Goal: Task Accomplishment & Management: Complete application form

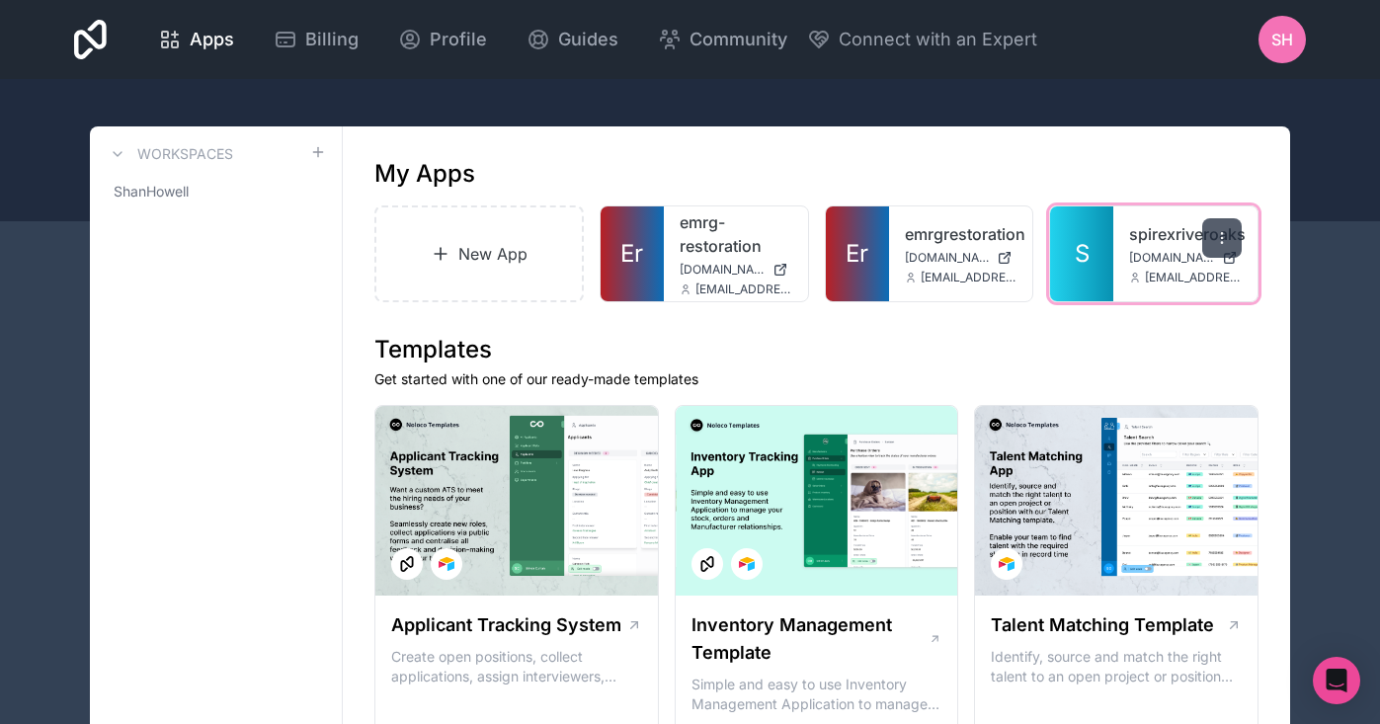
click at [1222, 232] on icon at bounding box center [1222, 238] width 16 height 16
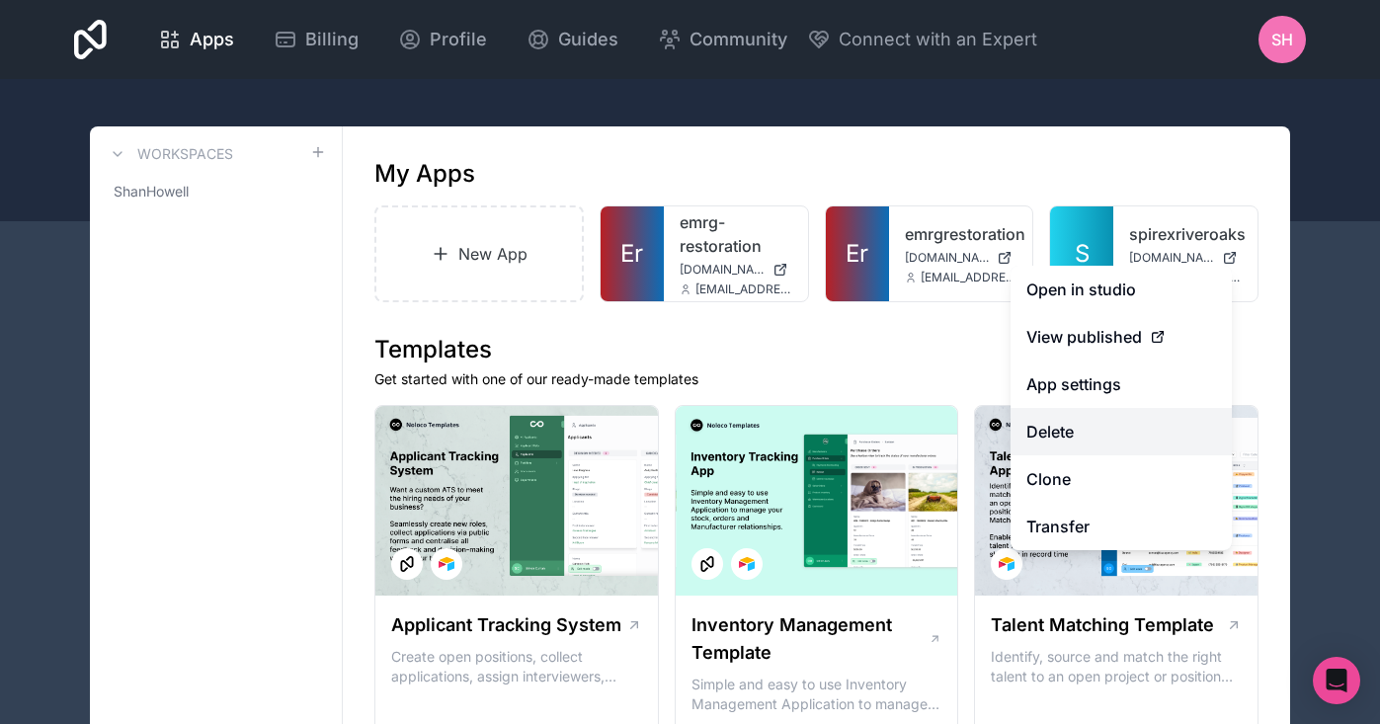
click at [1088, 439] on button "Delete" at bounding box center [1120, 431] width 221 height 47
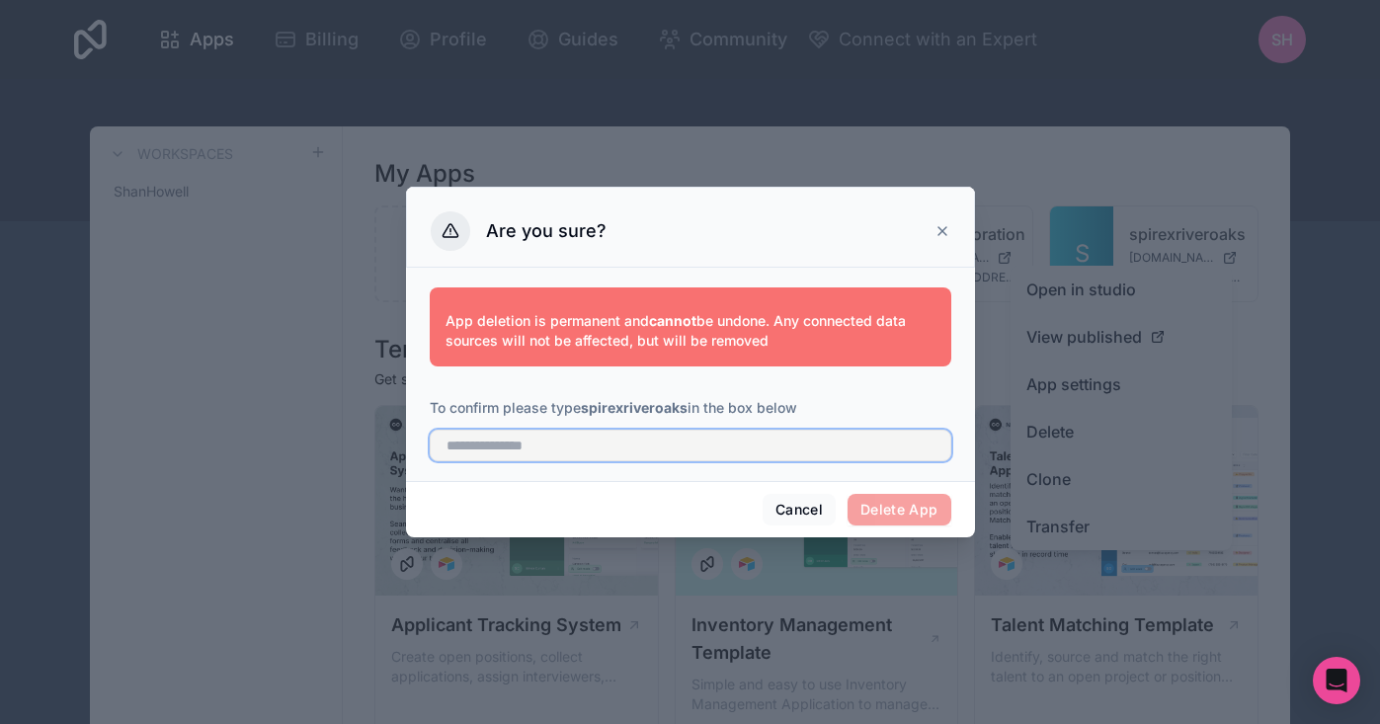
click at [540, 452] on input "text" at bounding box center [690, 446] width 521 height 32
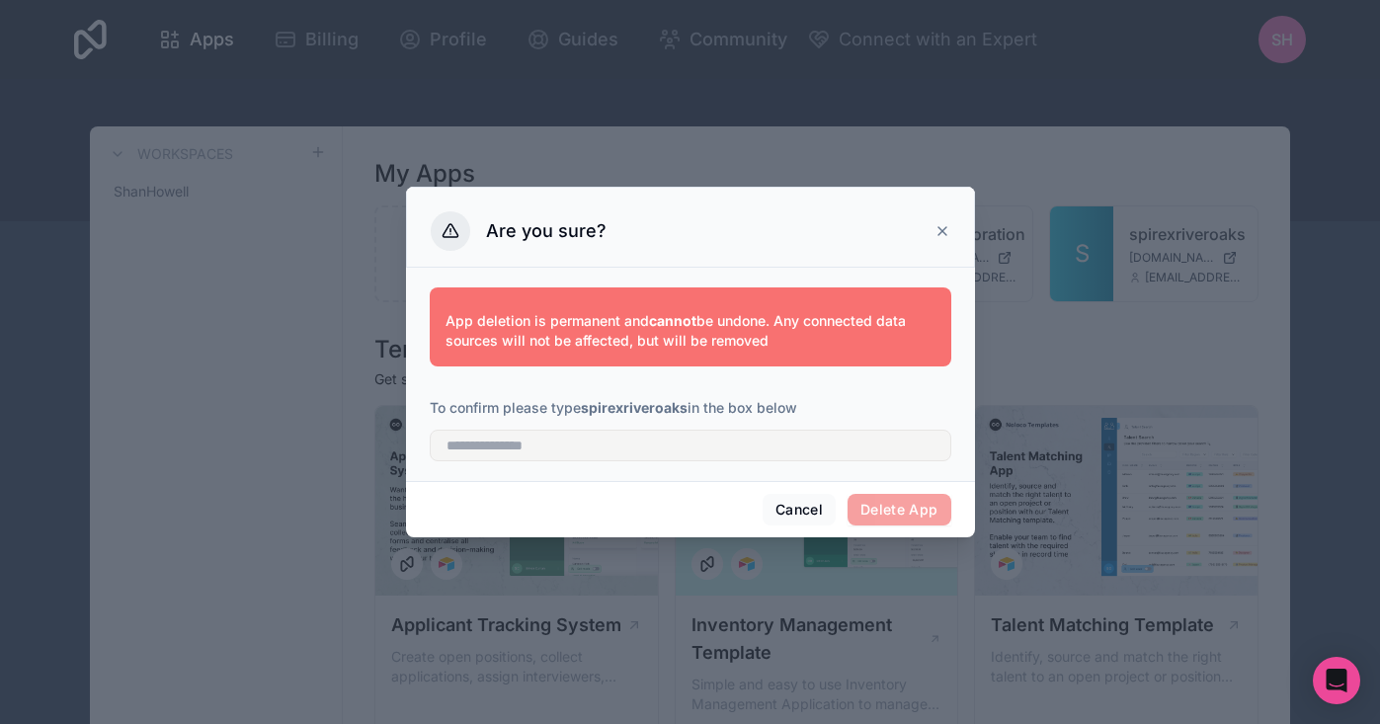
drag, startPoint x: 689, startPoint y: 411, endPoint x: 586, endPoint y: 414, distance: 103.7
click at [586, 414] on p "To confirm please type spirexriveroaks in the box below" at bounding box center [690, 408] width 521 height 20
copy p "spirexriveroaks"
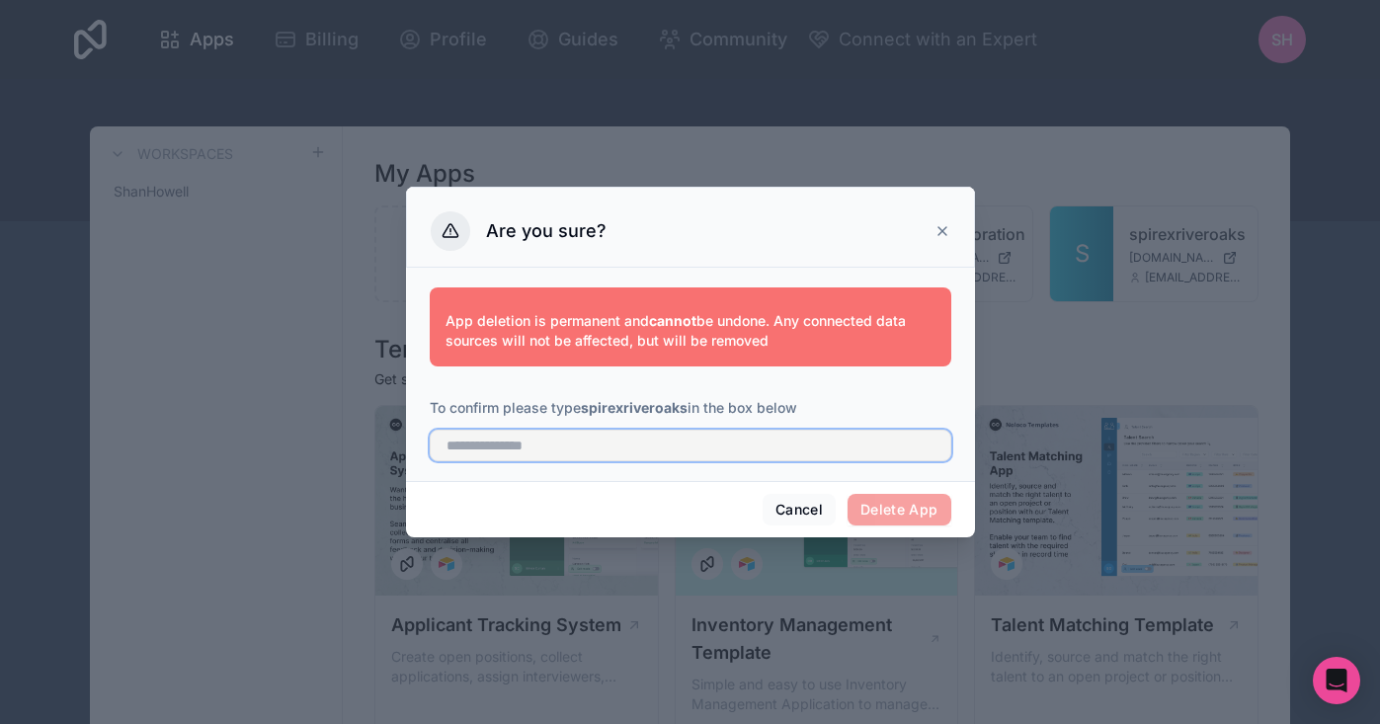
drag, startPoint x: 566, startPoint y: 436, endPoint x: 611, endPoint y: 458, distance: 50.4
click at [566, 436] on input "text" at bounding box center [690, 446] width 521 height 32
paste input "**********"
type input "**********"
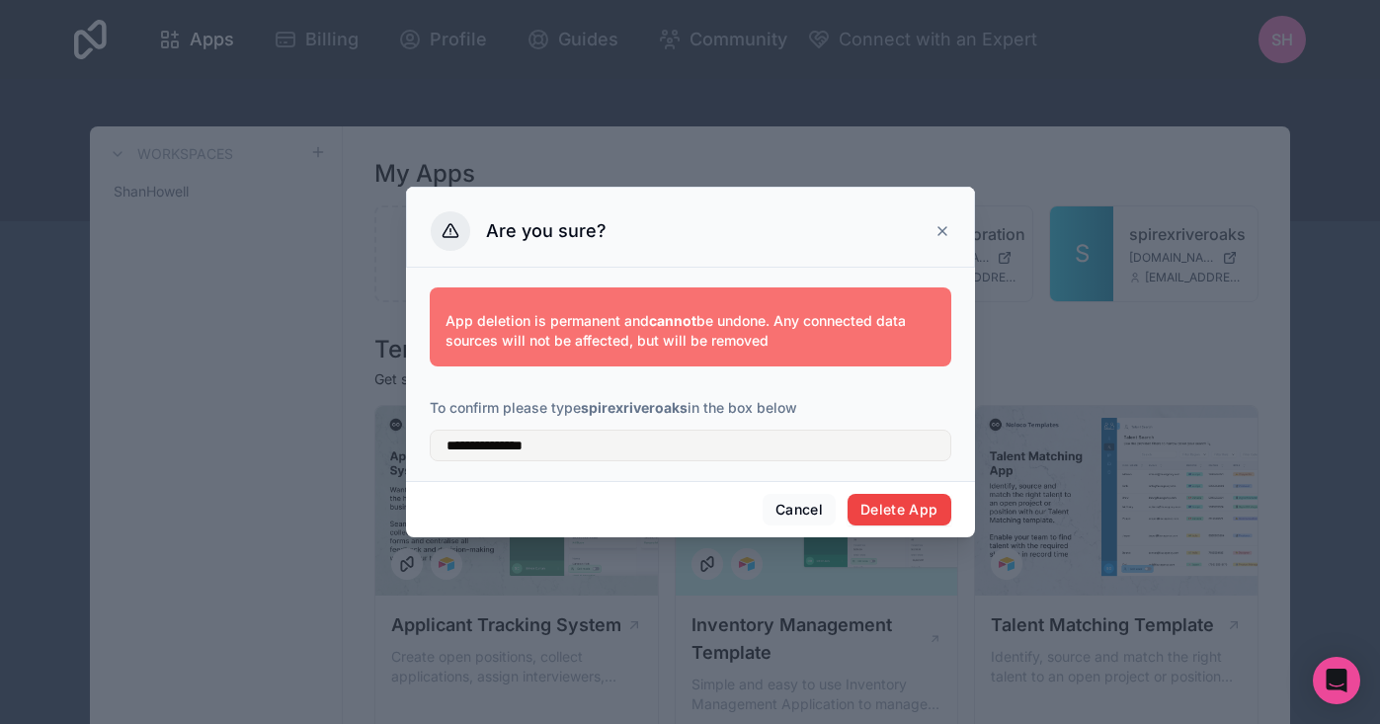
click at [905, 501] on button "Delete App" at bounding box center [899, 510] width 104 height 32
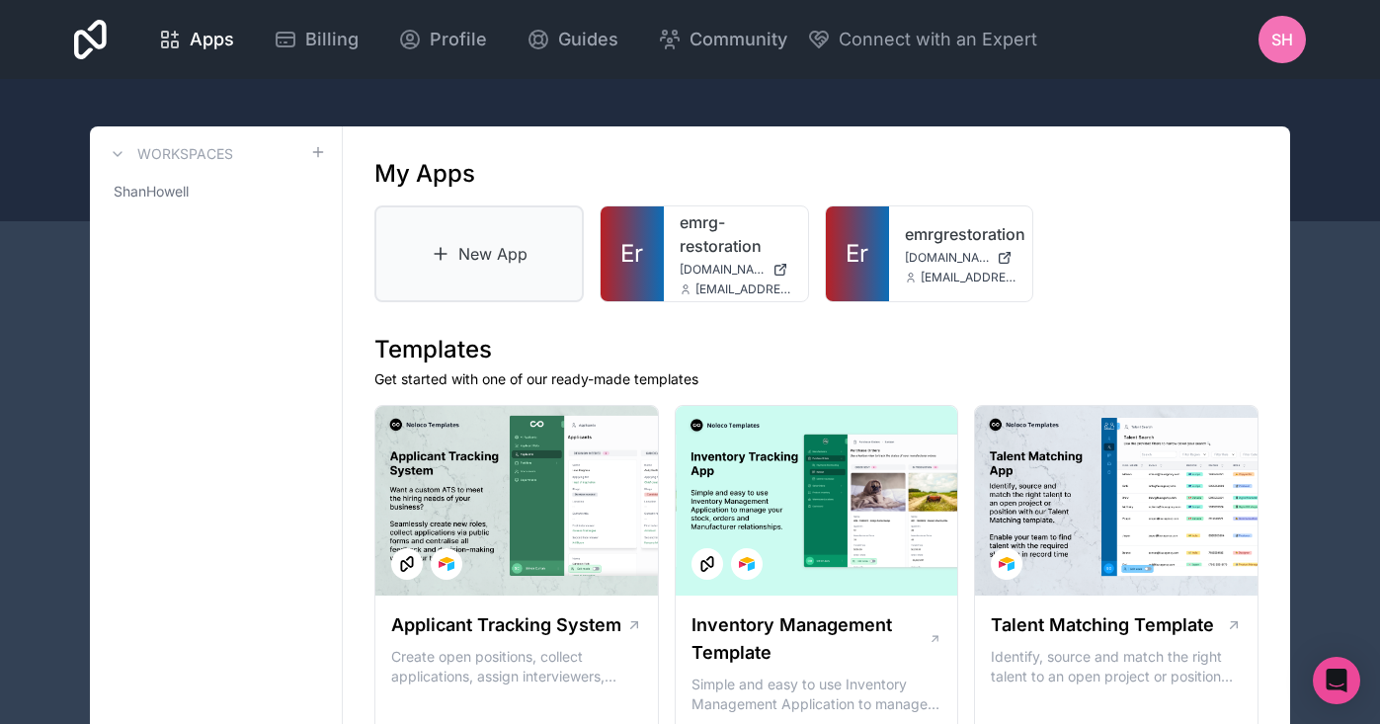
click at [450, 242] on link "New App" at bounding box center [478, 253] width 209 height 97
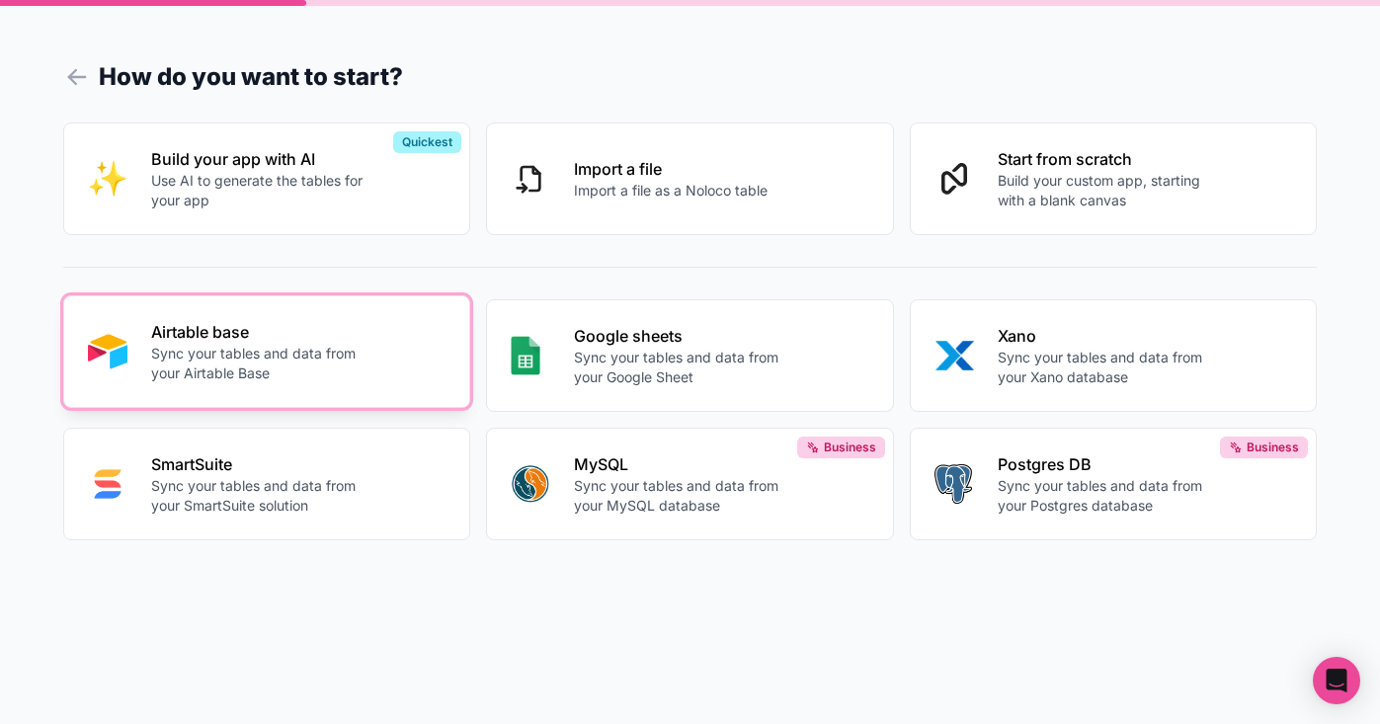
click at [331, 328] on p "Airtable base" at bounding box center [258, 332] width 215 height 24
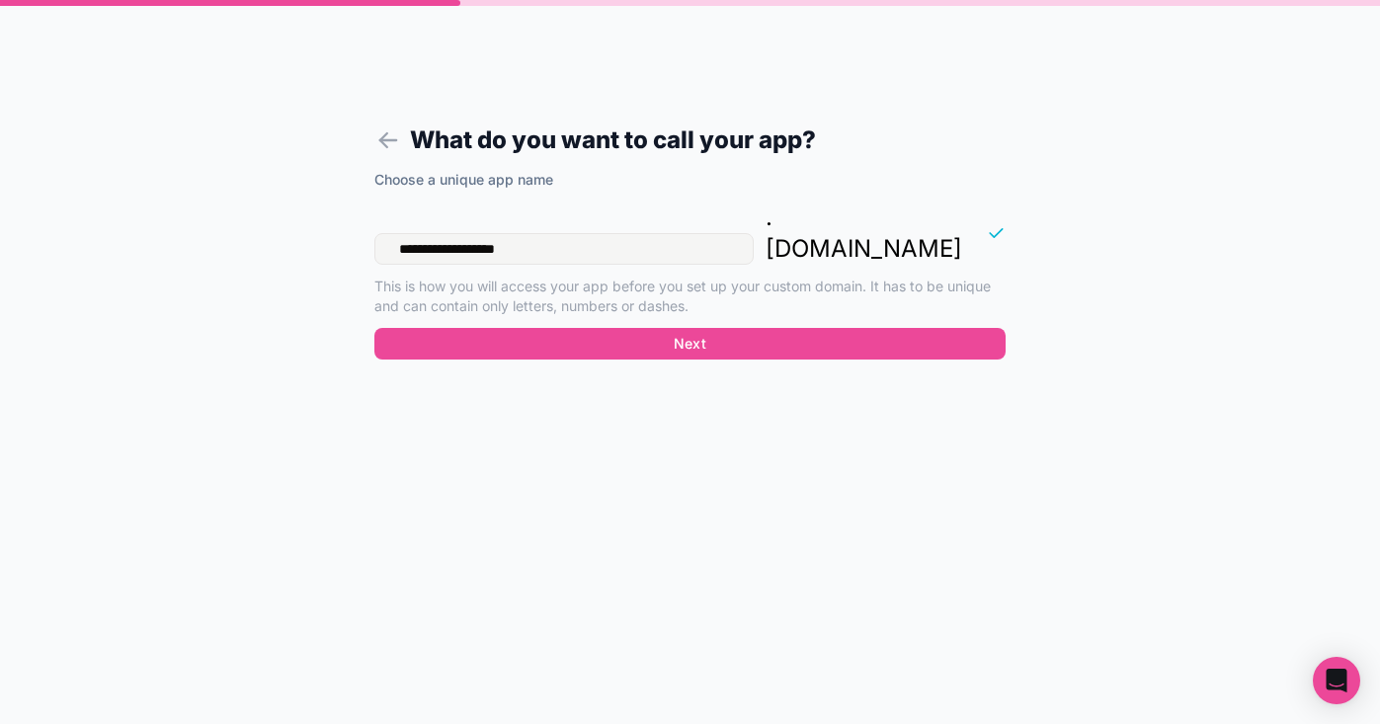
drag, startPoint x: 404, startPoint y: 216, endPoint x: 340, endPoint y: 212, distance: 64.3
click at [340, 212] on form "**********" at bounding box center [689, 385] width 757 height 676
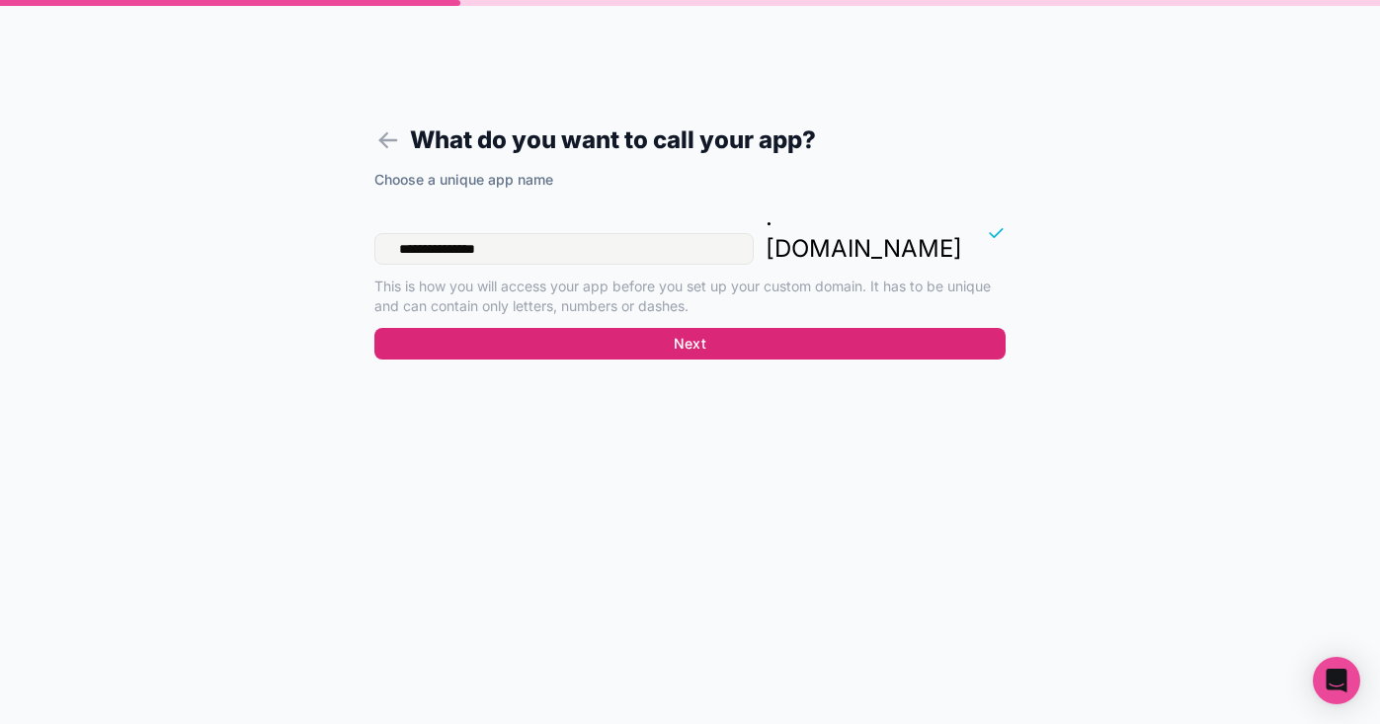
type input "**********"
click at [589, 328] on button "Next" at bounding box center [689, 344] width 631 height 32
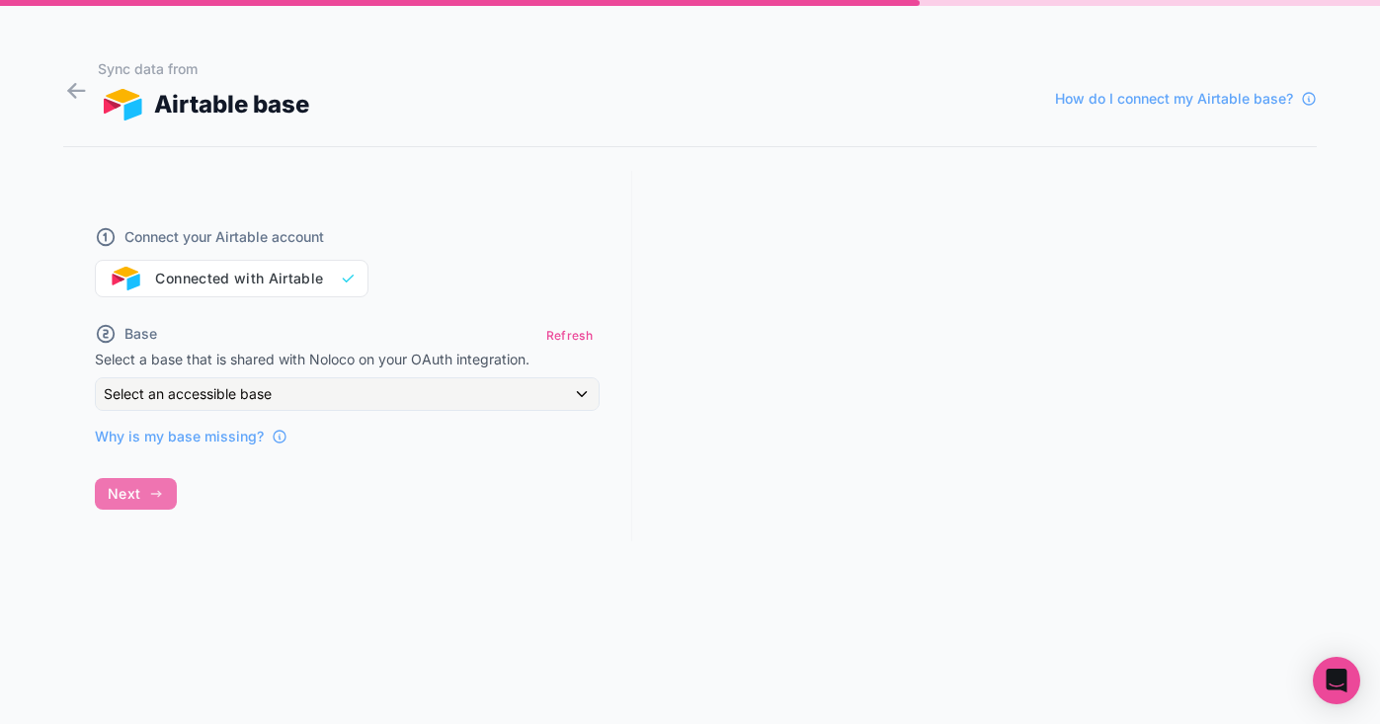
click at [281, 292] on div "Connect your Airtable account Connected with Airtable" at bounding box center [347, 249] width 505 height 95
click at [281, 278] on div "Connect your Airtable account Connected with Airtable" at bounding box center [347, 249] width 505 height 95
click at [417, 385] on div "Select an accessible base" at bounding box center [347, 394] width 503 height 32
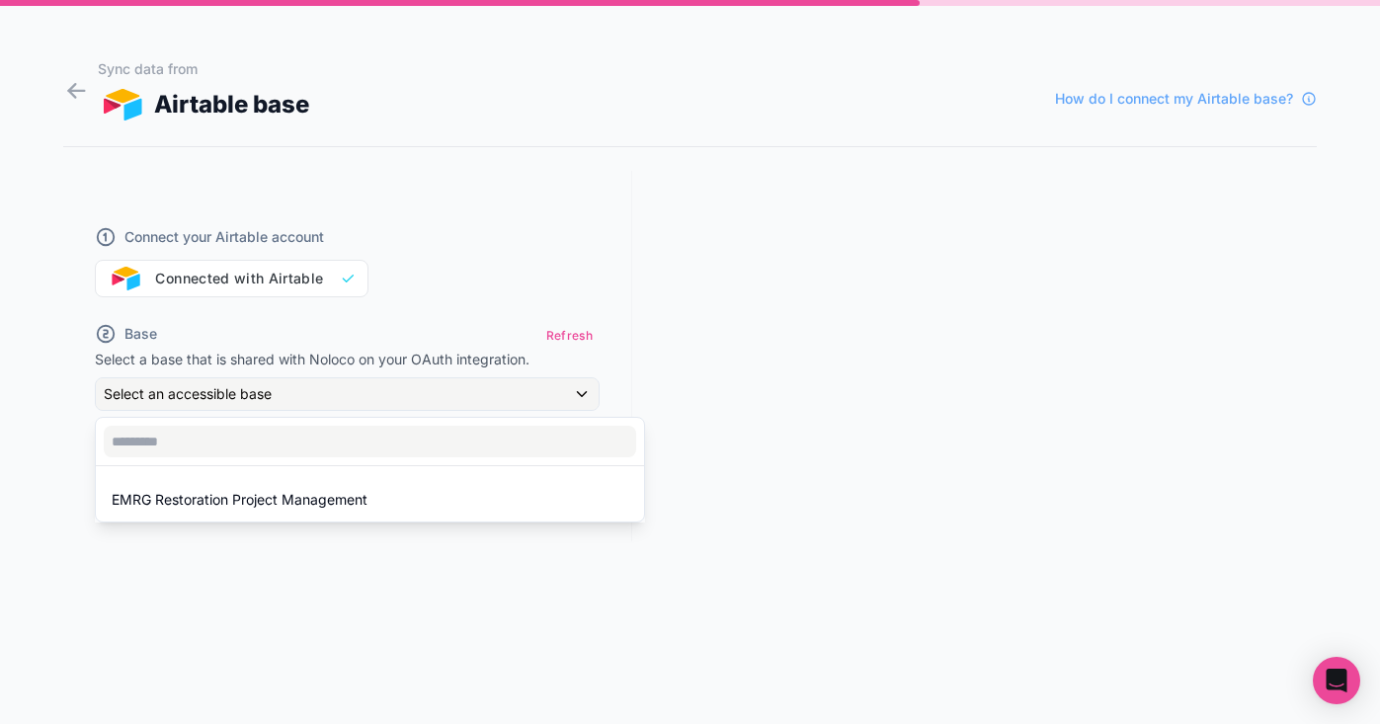
click at [702, 347] on div at bounding box center [690, 362] width 1380 height 724
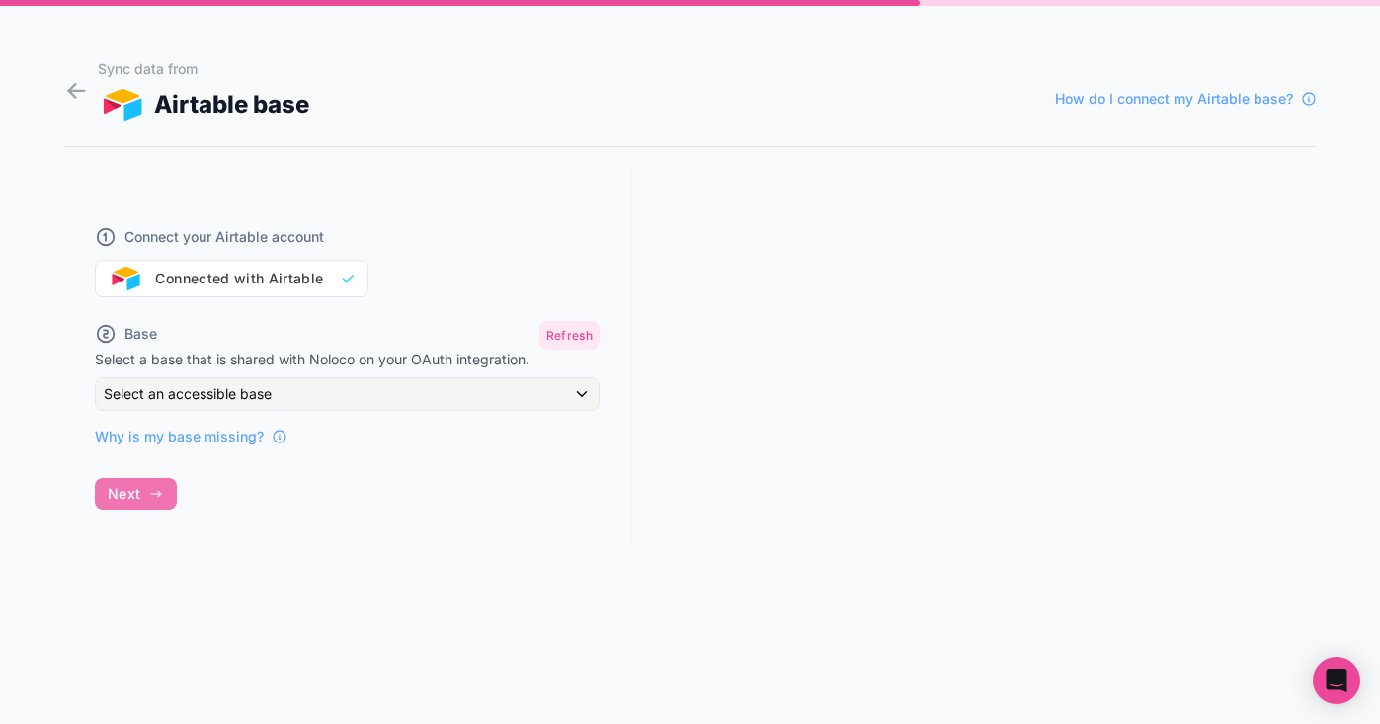
click at [545, 337] on button "Refresh" at bounding box center [569, 335] width 60 height 29
click at [360, 400] on div "Select an accessible base" at bounding box center [347, 394] width 503 height 32
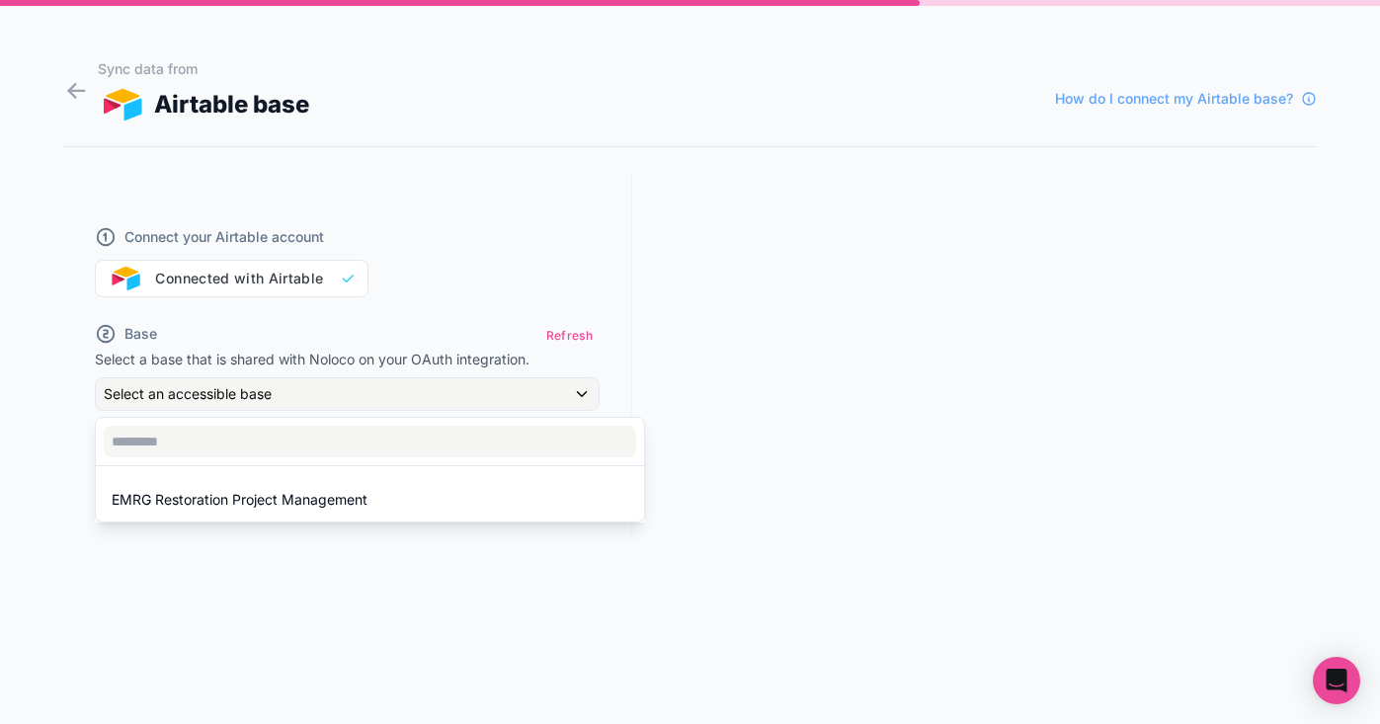
click at [356, 394] on div at bounding box center [690, 362] width 1380 height 724
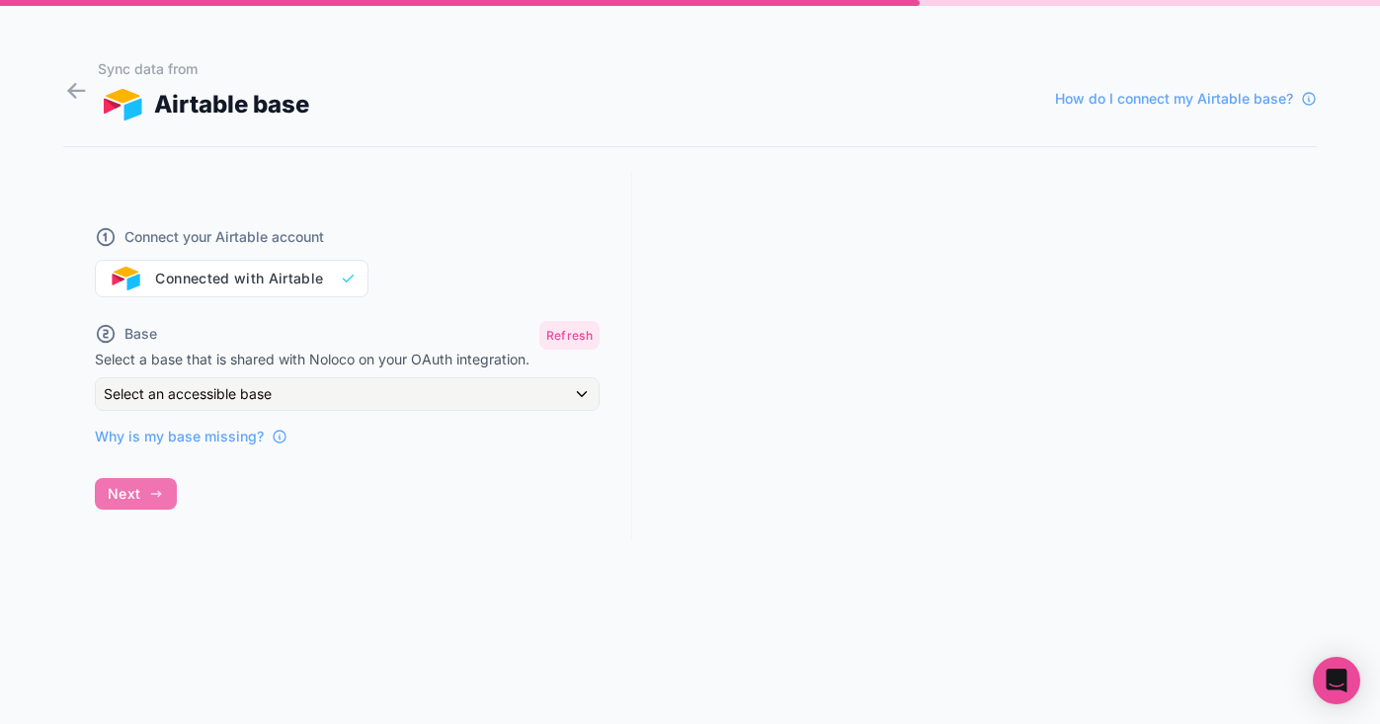
click at [560, 336] on button "Refresh" at bounding box center [569, 335] width 60 height 29
click at [428, 395] on div "Select an accessible base" at bounding box center [347, 394] width 503 height 32
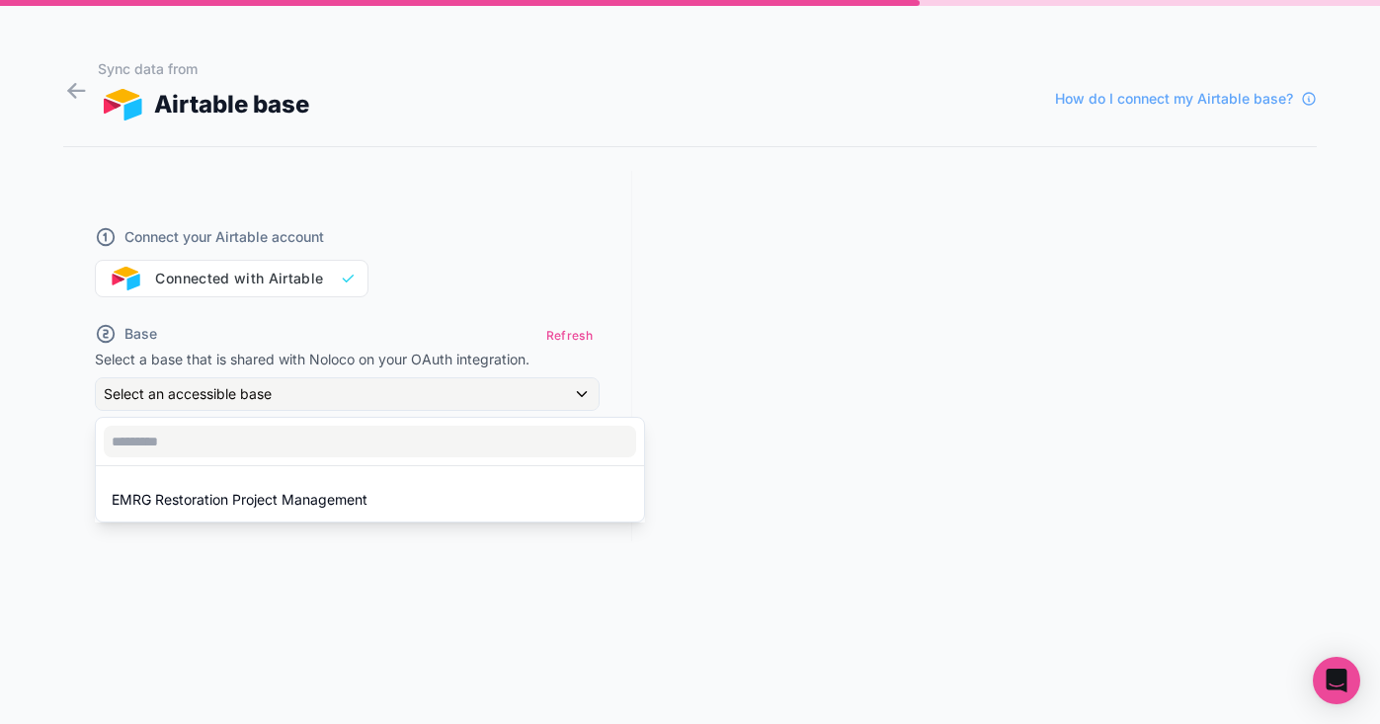
click at [428, 395] on div at bounding box center [690, 362] width 1380 height 724
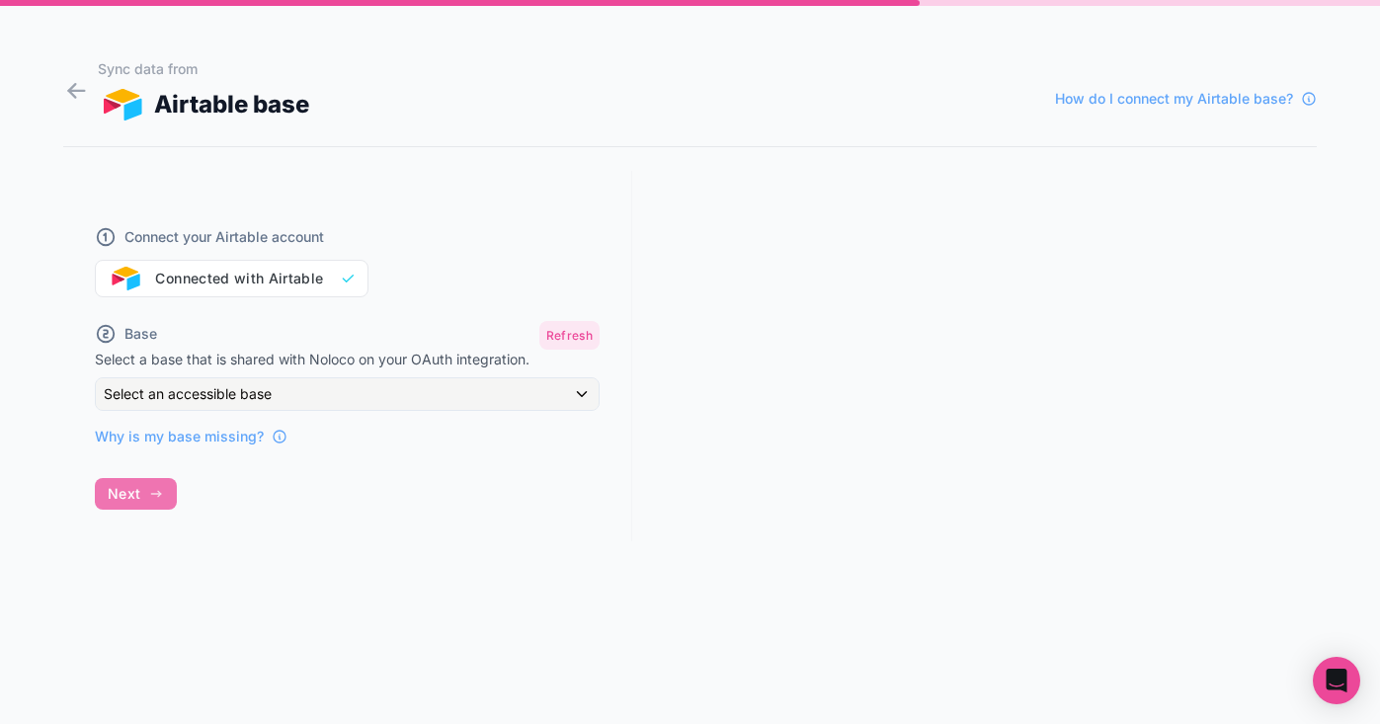
click at [576, 334] on button "Refresh" at bounding box center [569, 335] width 60 height 29
click at [536, 387] on div "Select an accessible base" at bounding box center [347, 394] width 503 height 32
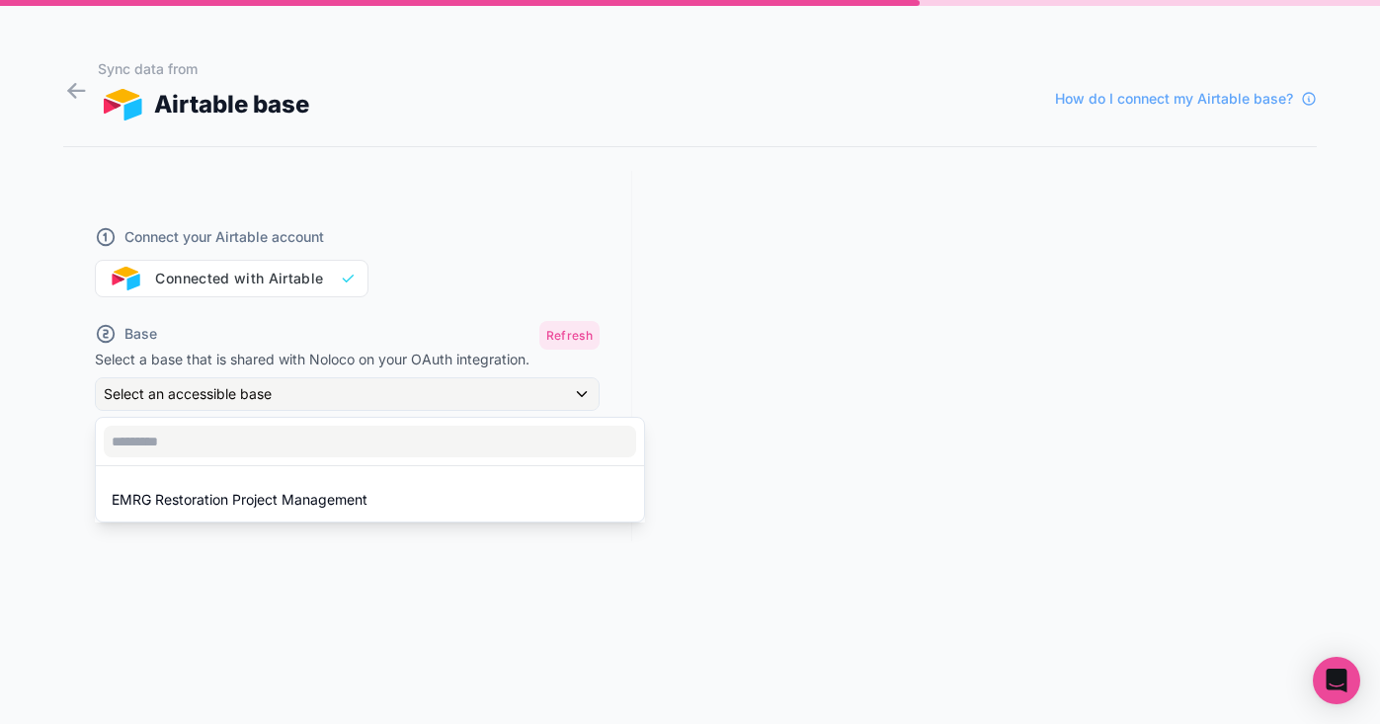
drag, startPoint x: 575, startPoint y: 348, endPoint x: 563, endPoint y: 335, distance: 17.5
click at [572, 346] on div at bounding box center [690, 362] width 1380 height 724
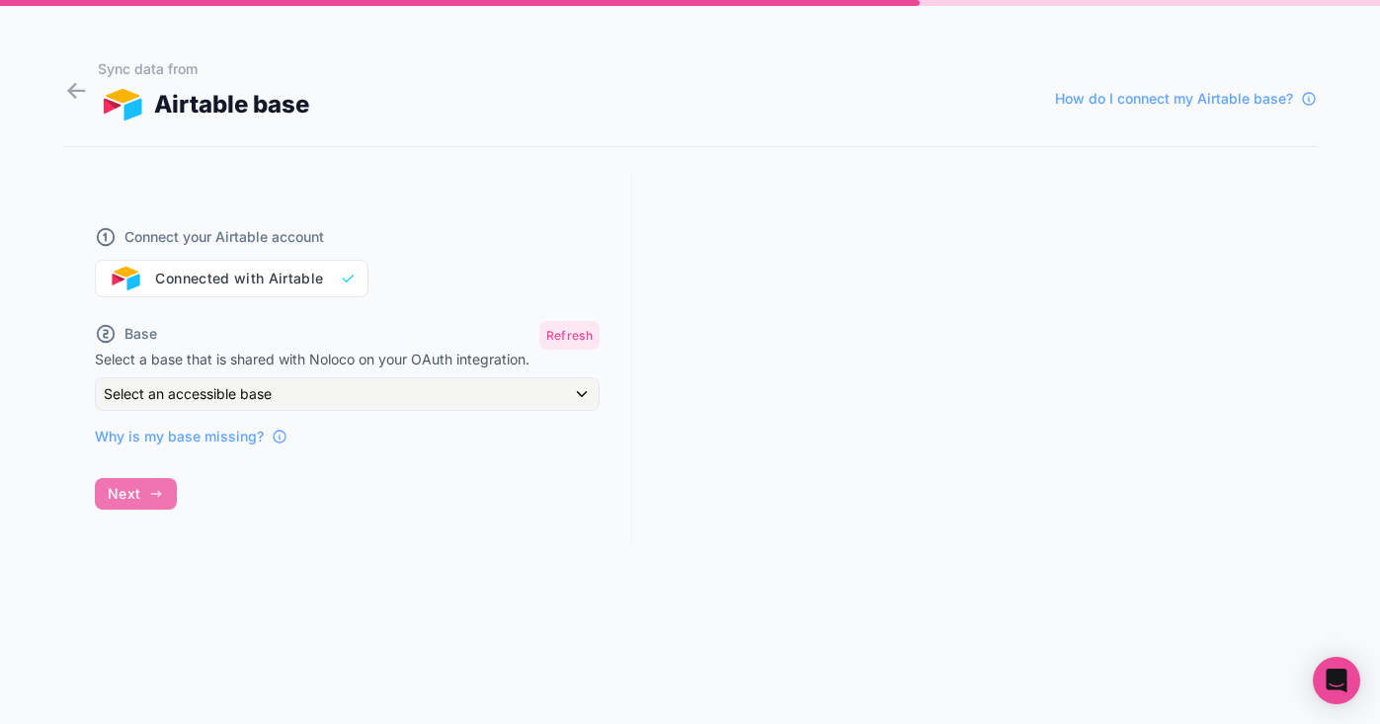
click at [562, 332] on button "Refresh" at bounding box center [569, 335] width 60 height 29
click at [494, 398] on div "Select an accessible base" at bounding box center [347, 394] width 503 height 32
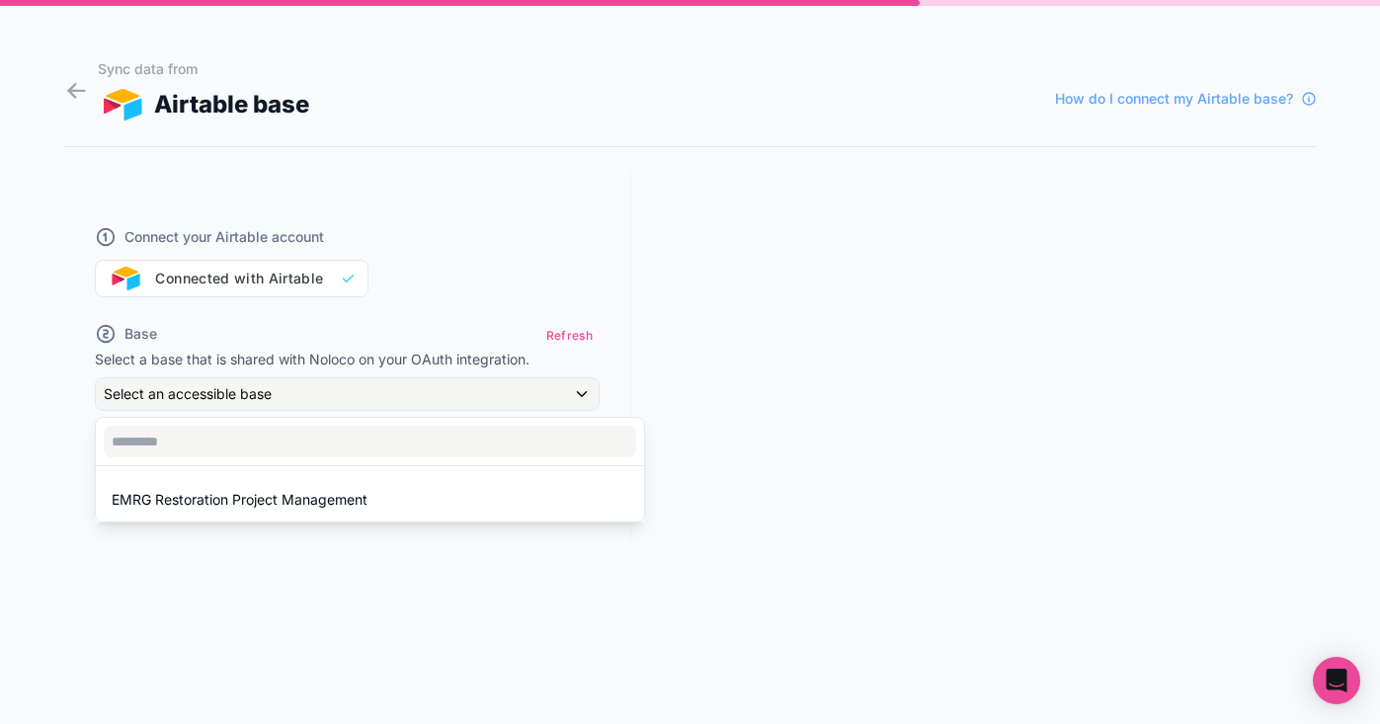
click at [794, 351] on div at bounding box center [690, 362] width 1380 height 724
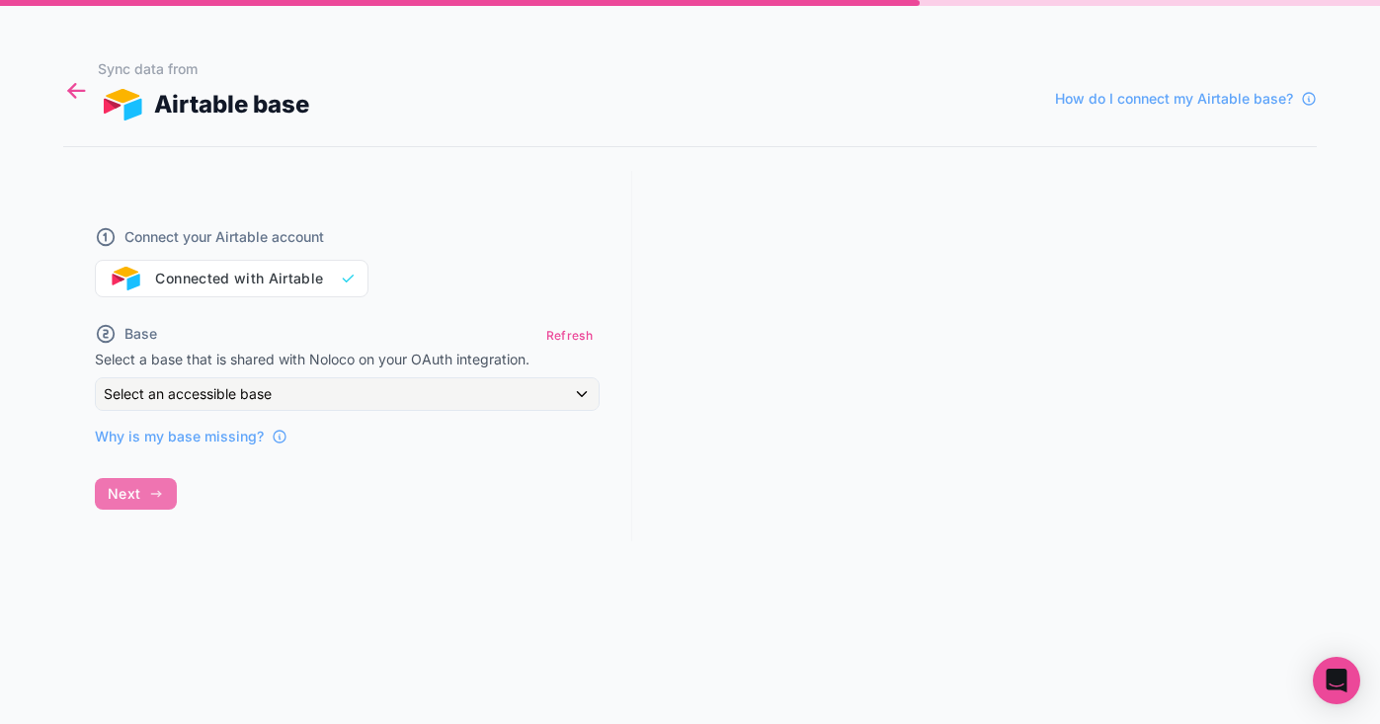
click at [69, 84] on icon at bounding box center [76, 91] width 27 height 28
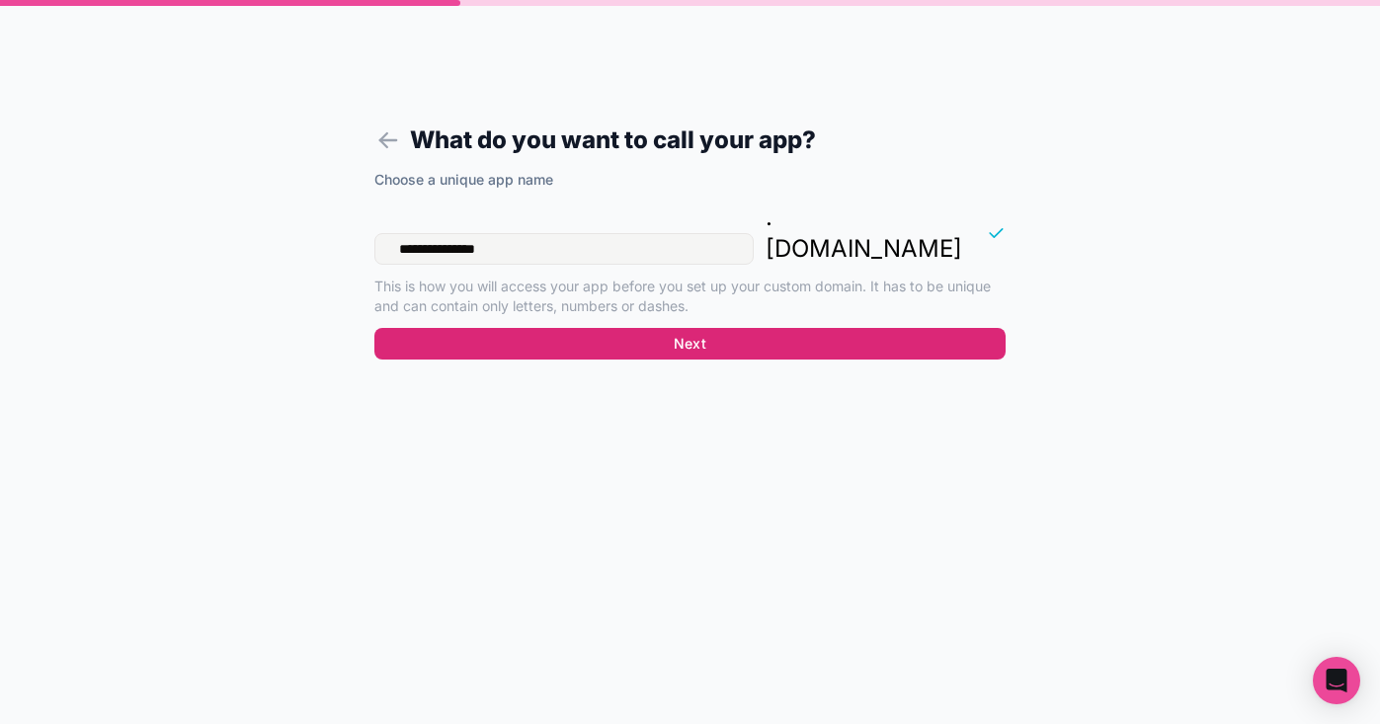
click at [717, 328] on button "Next" at bounding box center [689, 344] width 631 height 32
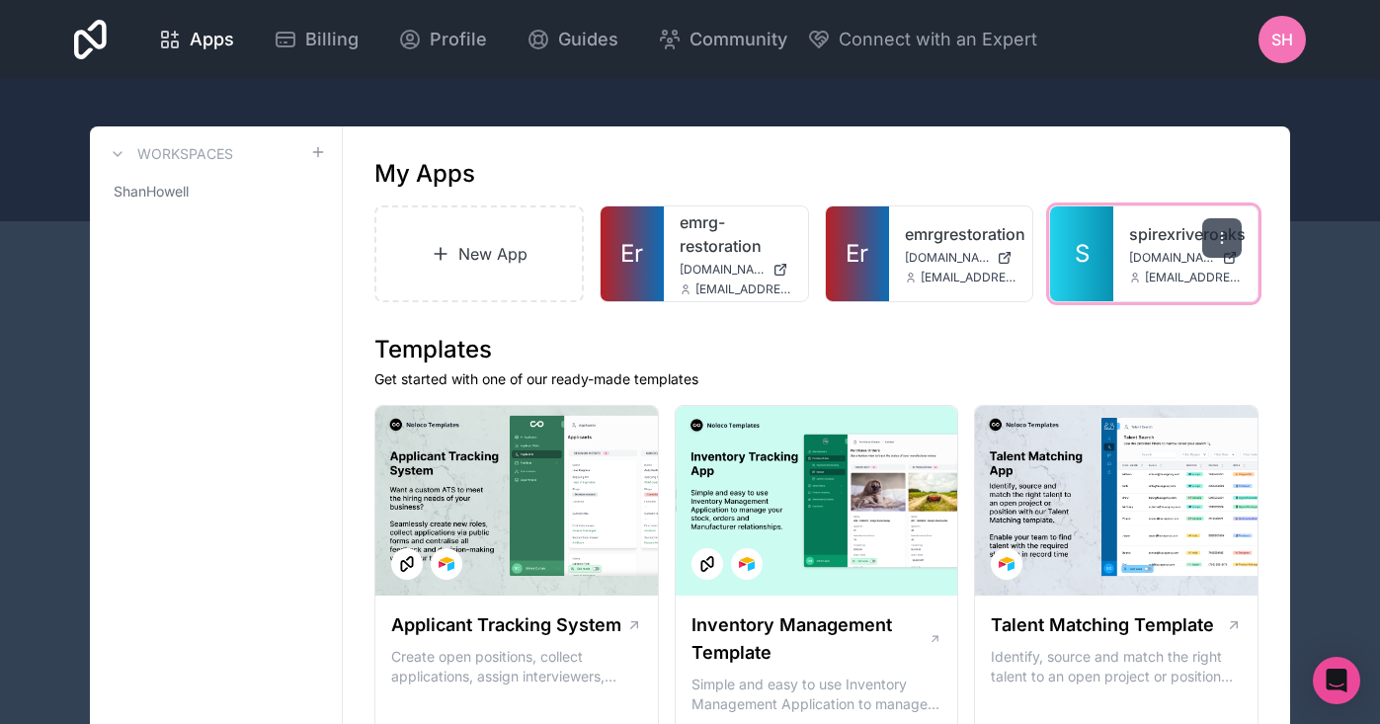
click at [1220, 236] on icon at bounding box center [1222, 238] width 16 height 16
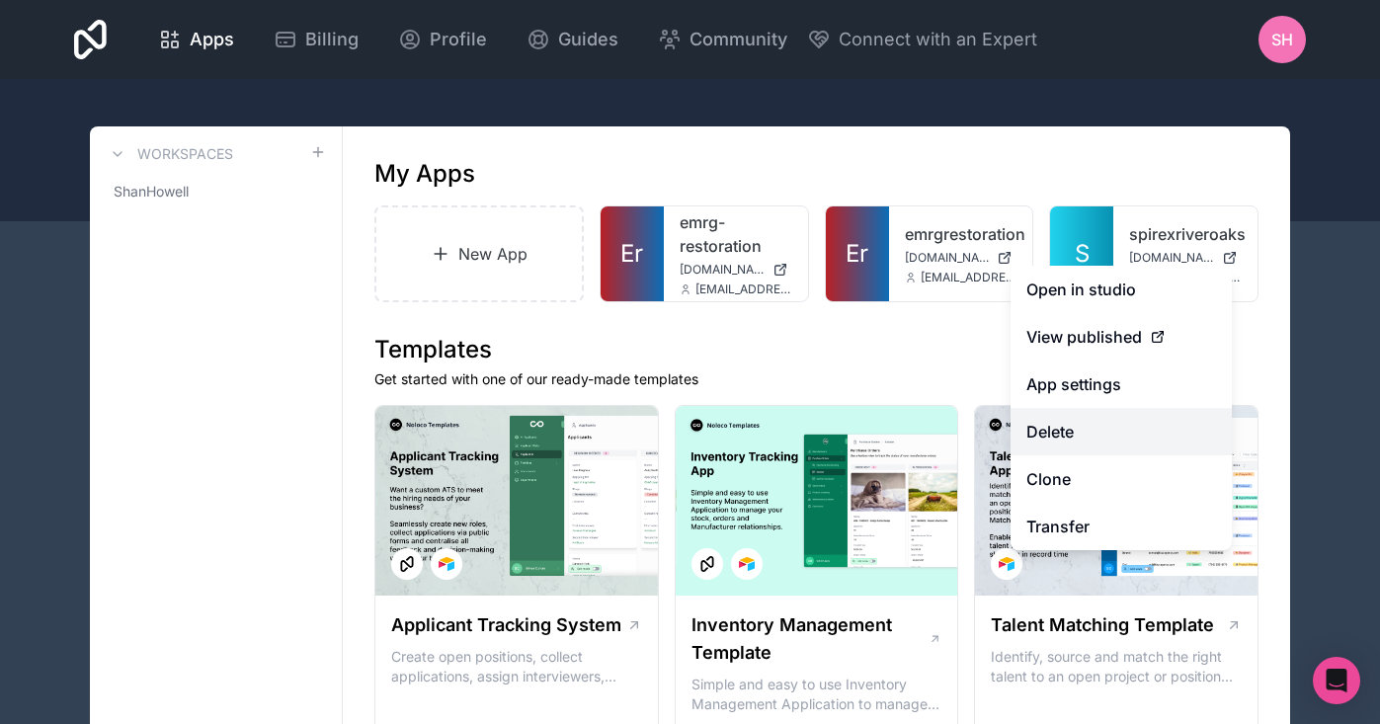
click at [1073, 434] on button "Delete" at bounding box center [1120, 431] width 221 height 47
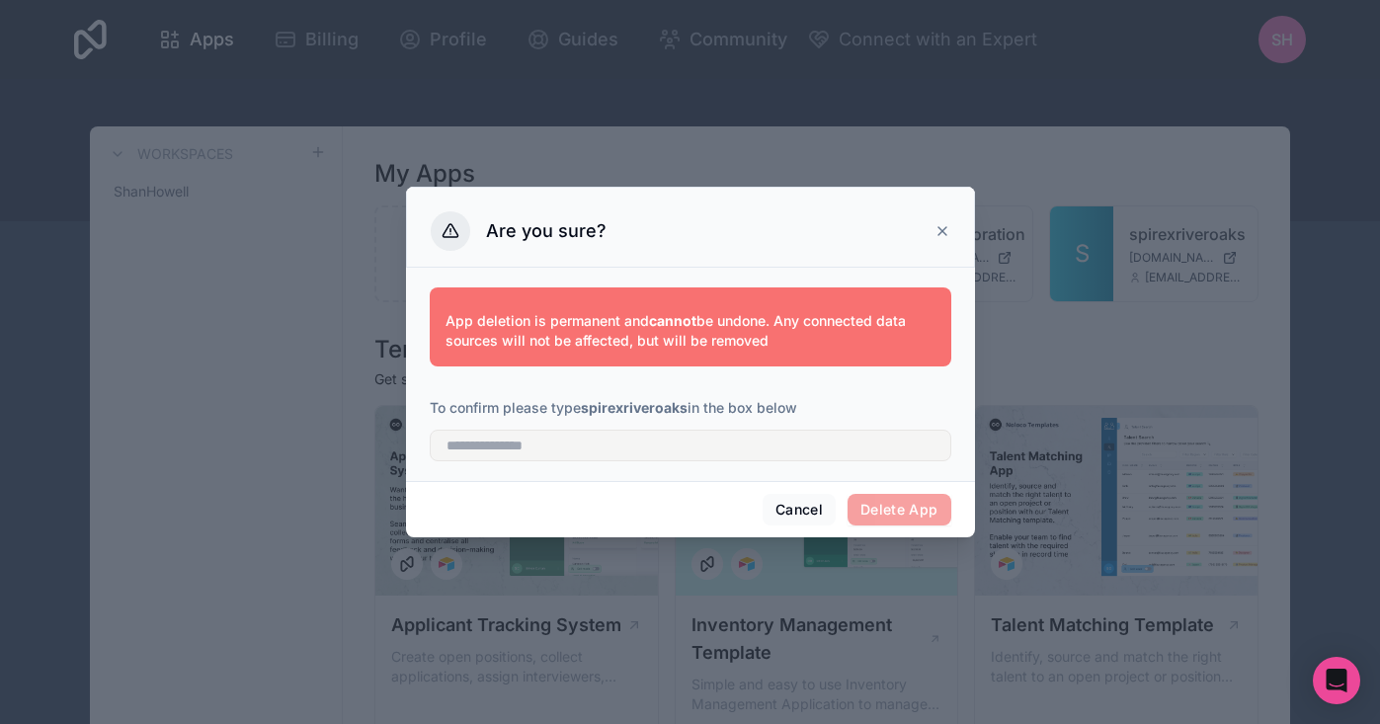
drag, startPoint x: 684, startPoint y: 410, endPoint x: 587, endPoint y: 410, distance: 97.8
click at [587, 410] on strong "spirexriveroaks" at bounding box center [634, 407] width 107 height 17
copy p "spirexriveroaks"
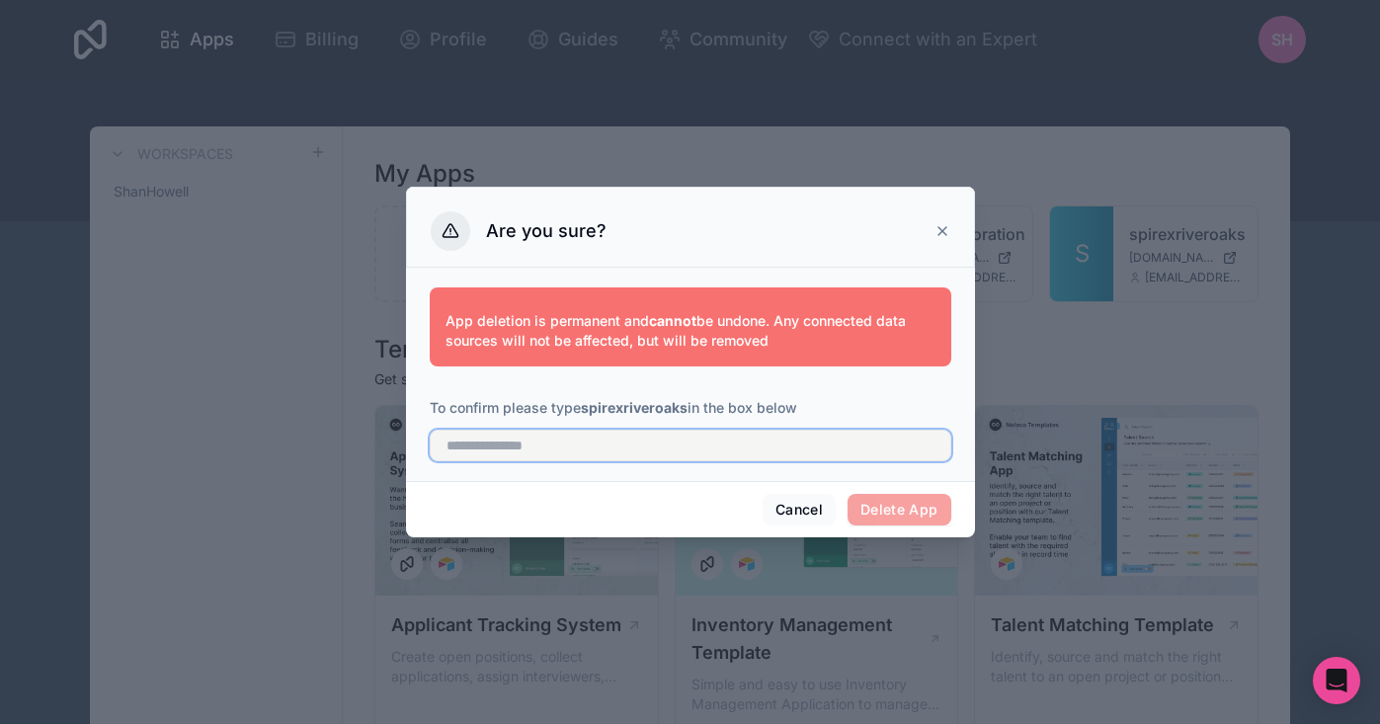
drag, startPoint x: 614, startPoint y: 452, endPoint x: 660, endPoint y: 457, distance: 45.7
click at [613, 452] on input "text" at bounding box center [690, 446] width 521 height 32
paste input "**********"
type input "**********"
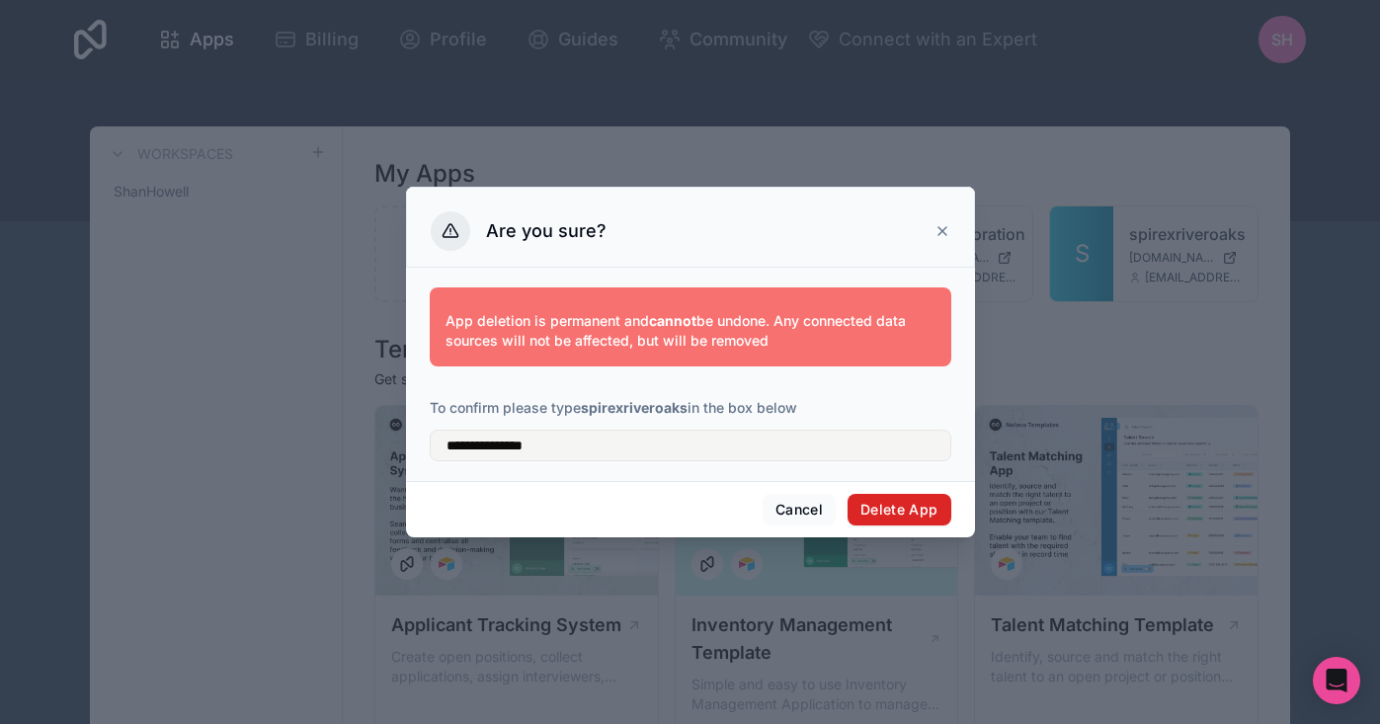
click at [891, 509] on button "Delete App" at bounding box center [899, 510] width 104 height 32
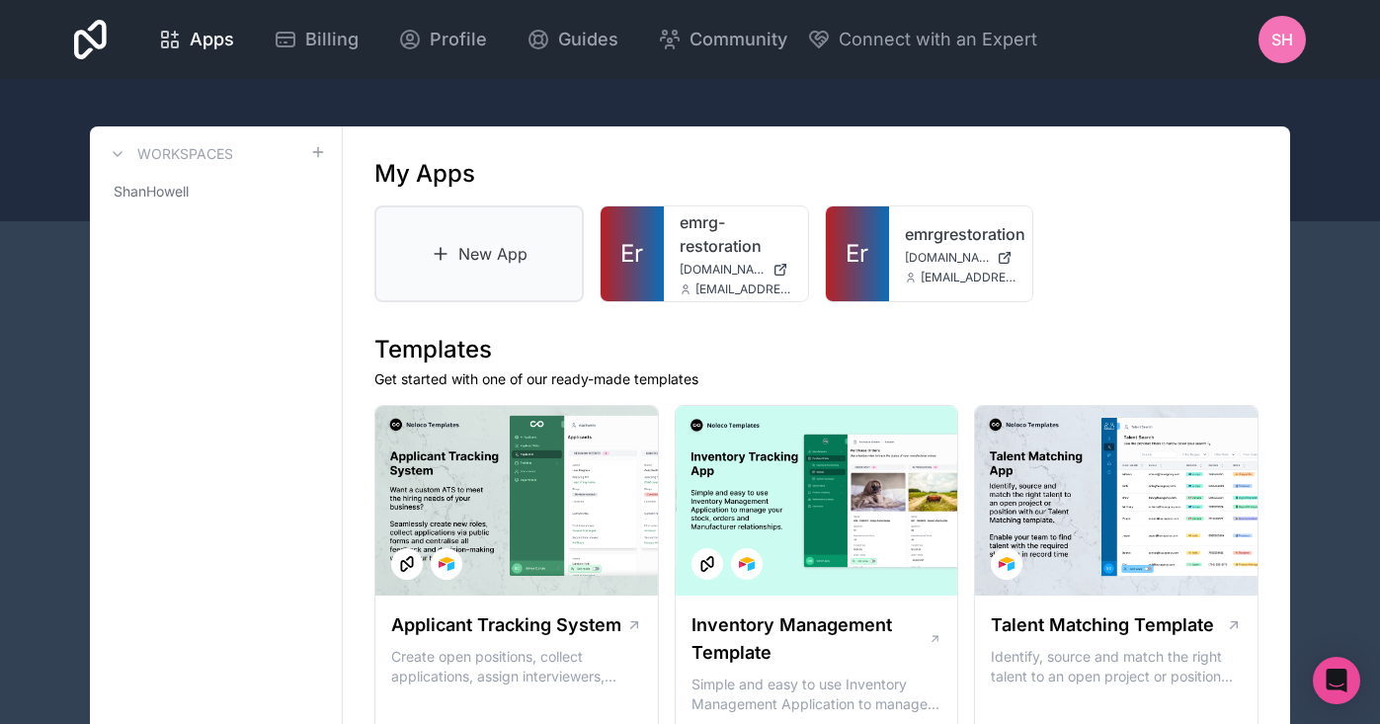
click at [470, 265] on link "New App" at bounding box center [478, 253] width 209 height 97
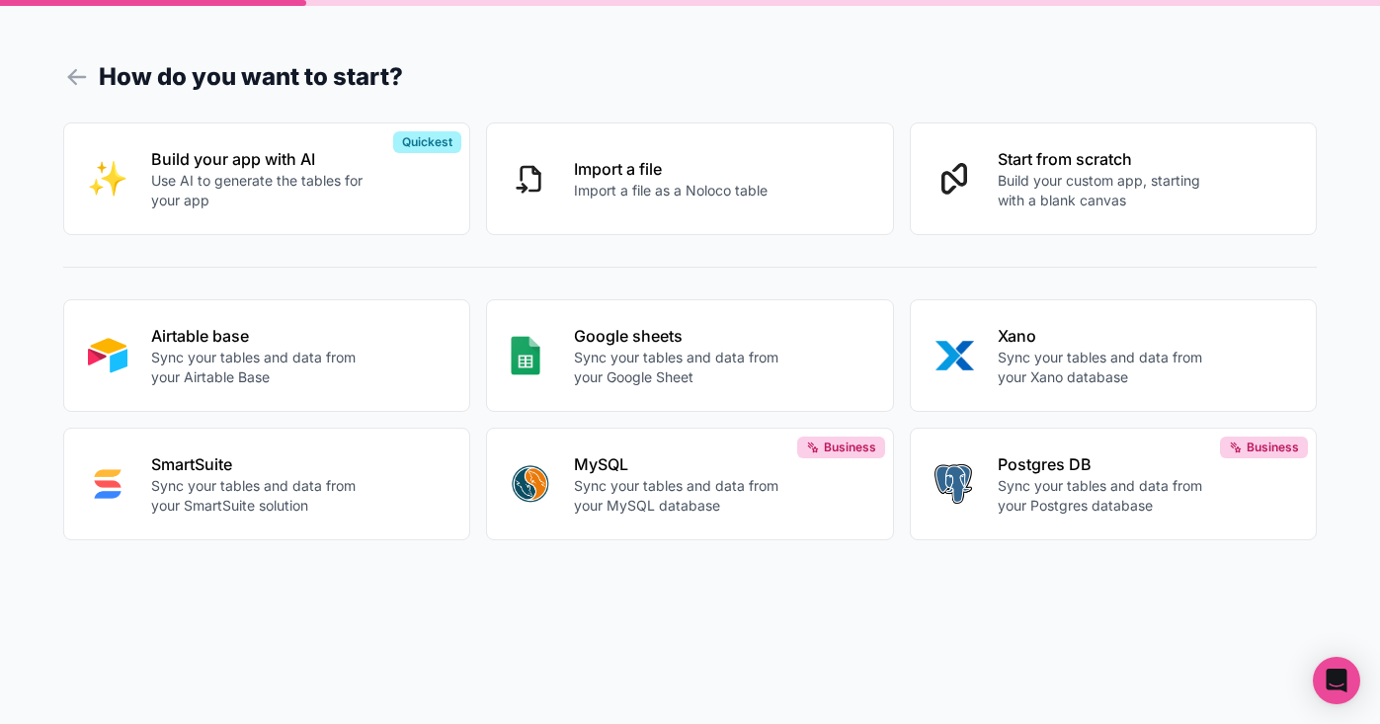
click at [317, 351] on p "Sync your tables and data from your Airtable Base" at bounding box center [258, 368] width 215 height 40
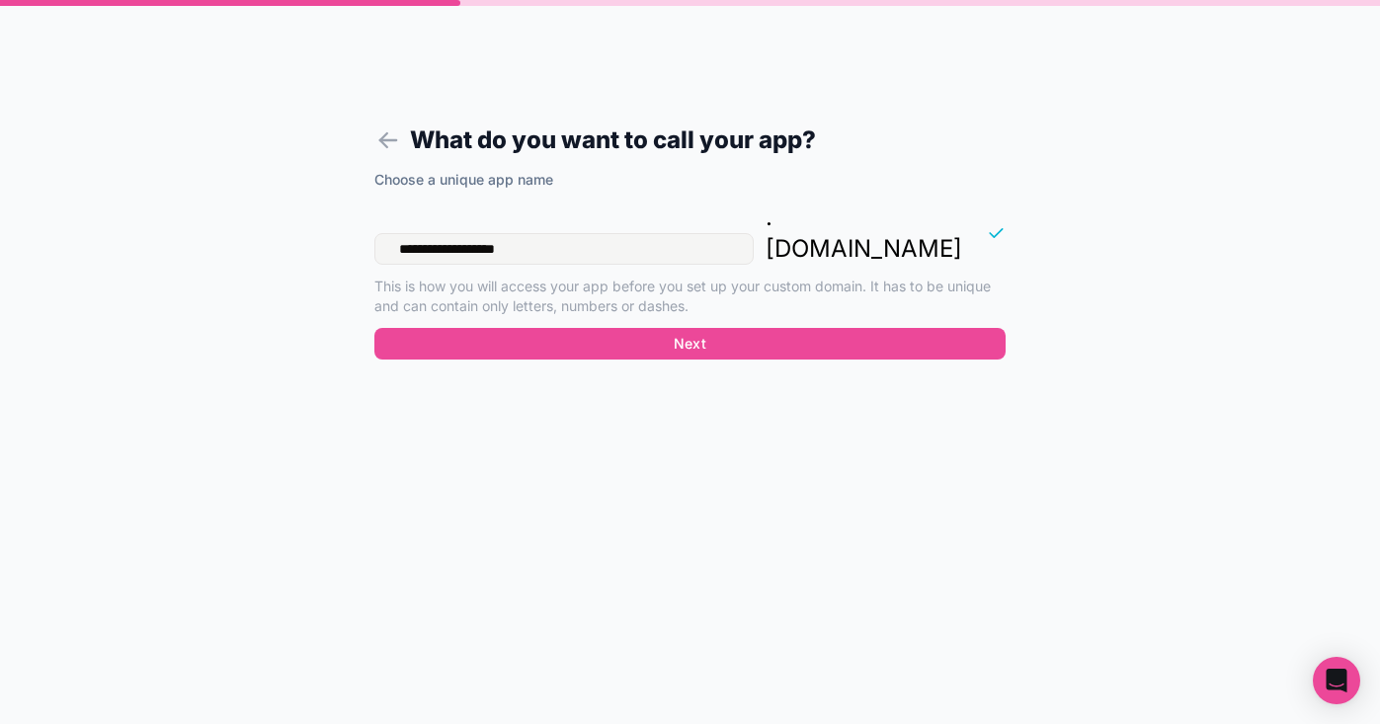
drag, startPoint x: 597, startPoint y: 226, endPoint x: 496, endPoint y: 253, distance: 105.2
click at [369, 210] on form "**********" at bounding box center [689, 385] width 757 height 676
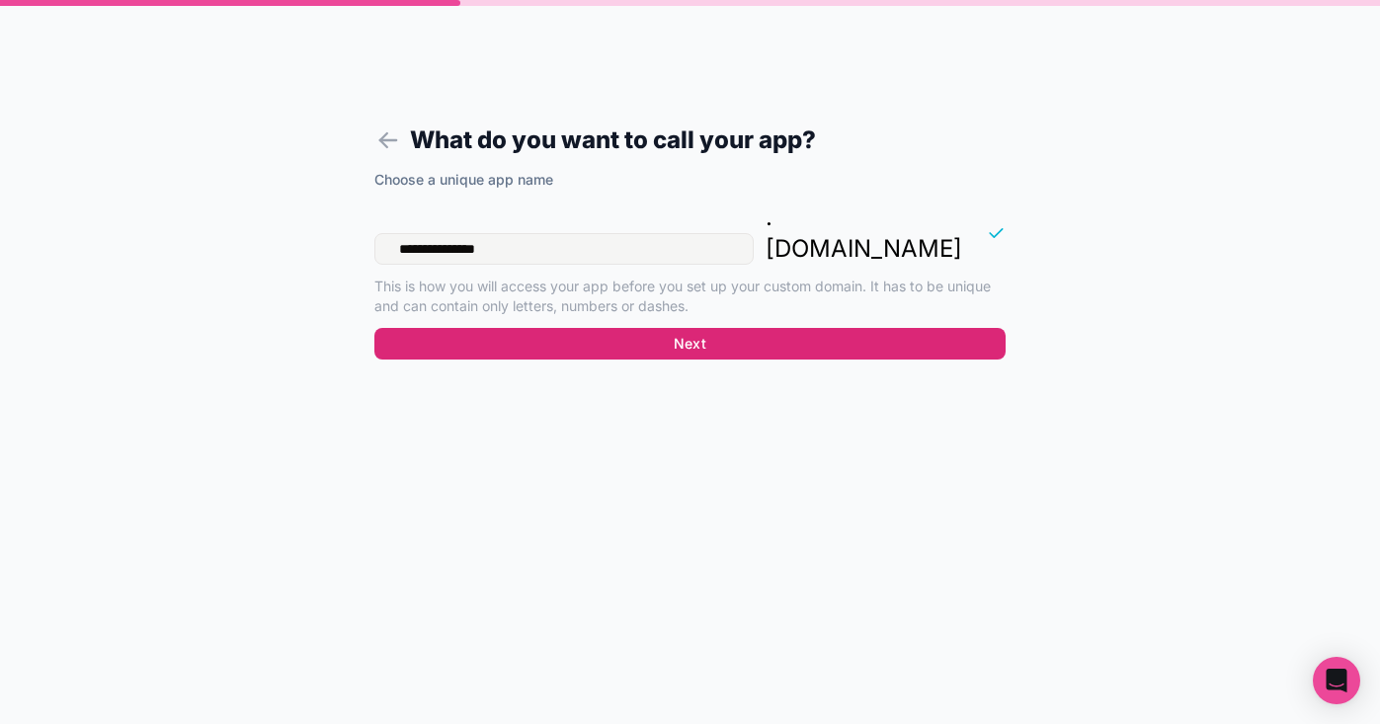
type input "**********"
click at [611, 328] on button "Next" at bounding box center [689, 344] width 631 height 32
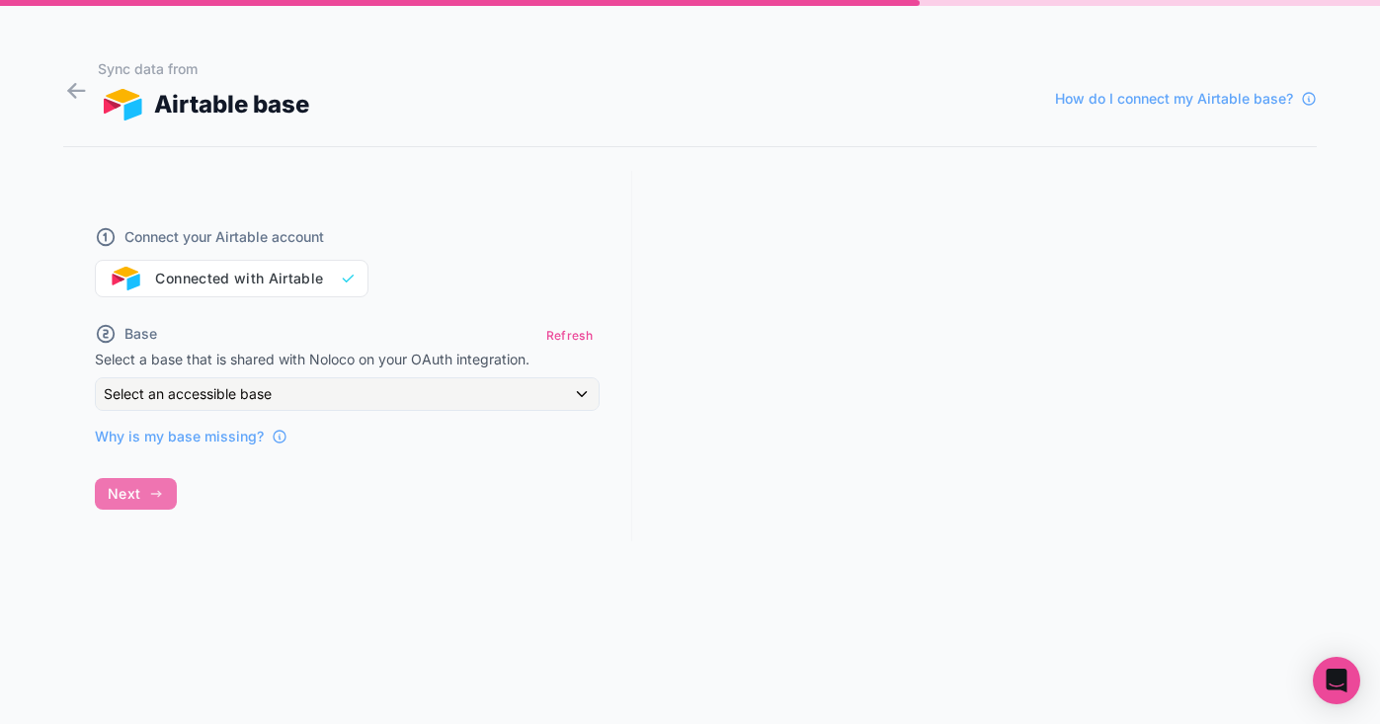
click at [260, 392] on span "Select an accessible base" at bounding box center [188, 393] width 168 height 17
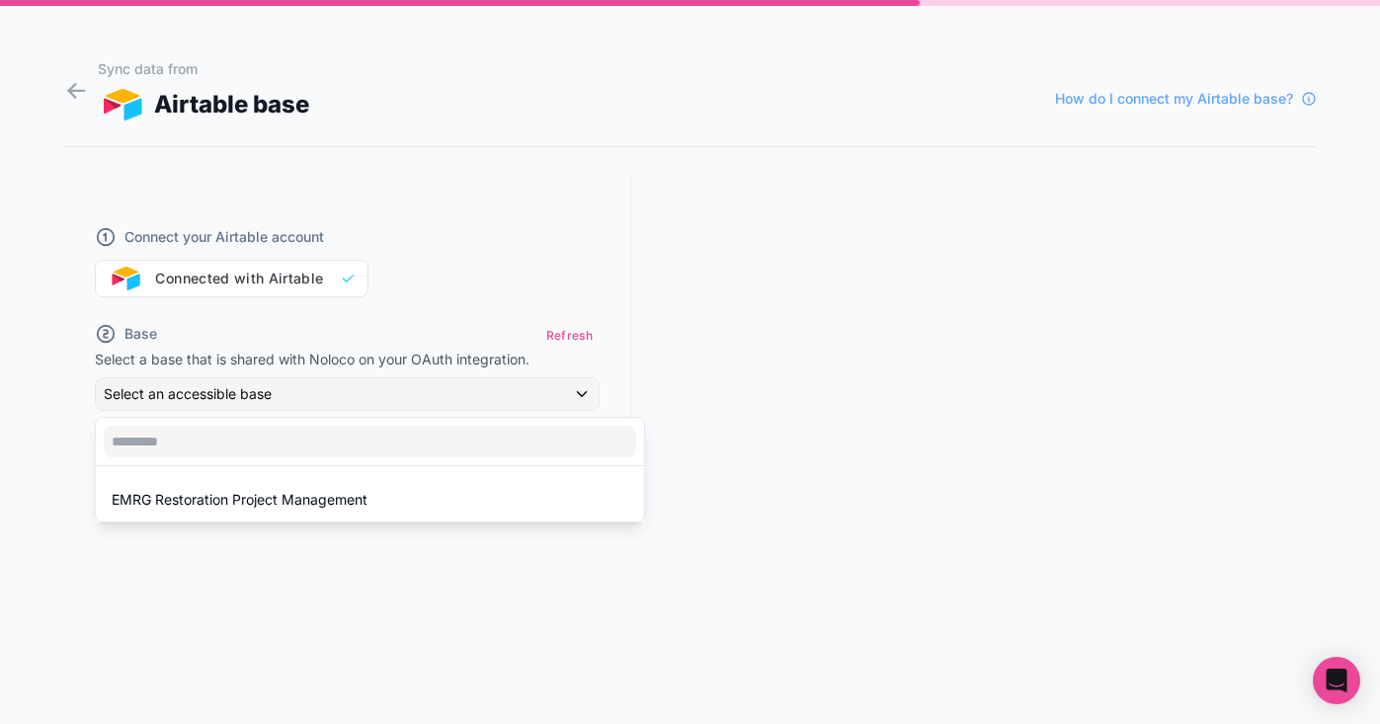
click at [686, 336] on div at bounding box center [690, 362] width 1380 height 724
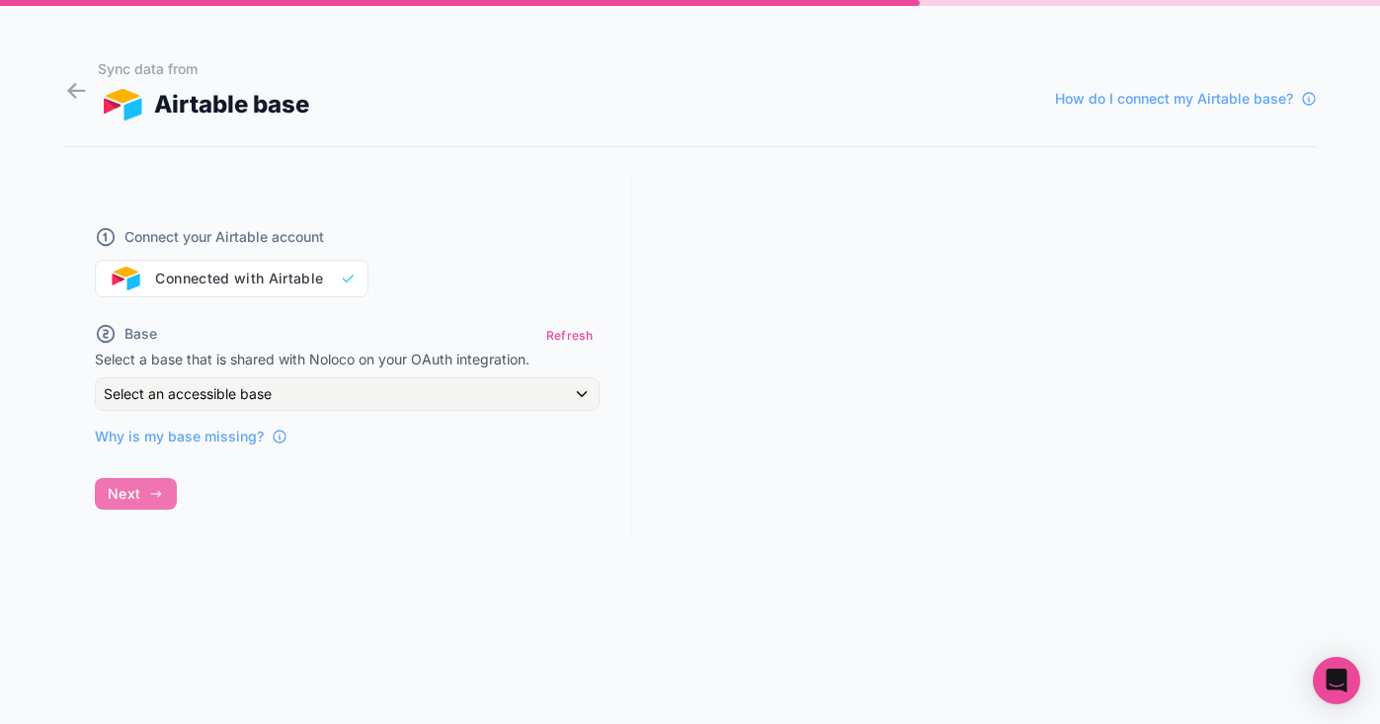
click at [301, 385] on div "Select an accessible base" at bounding box center [347, 394] width 503 height 32
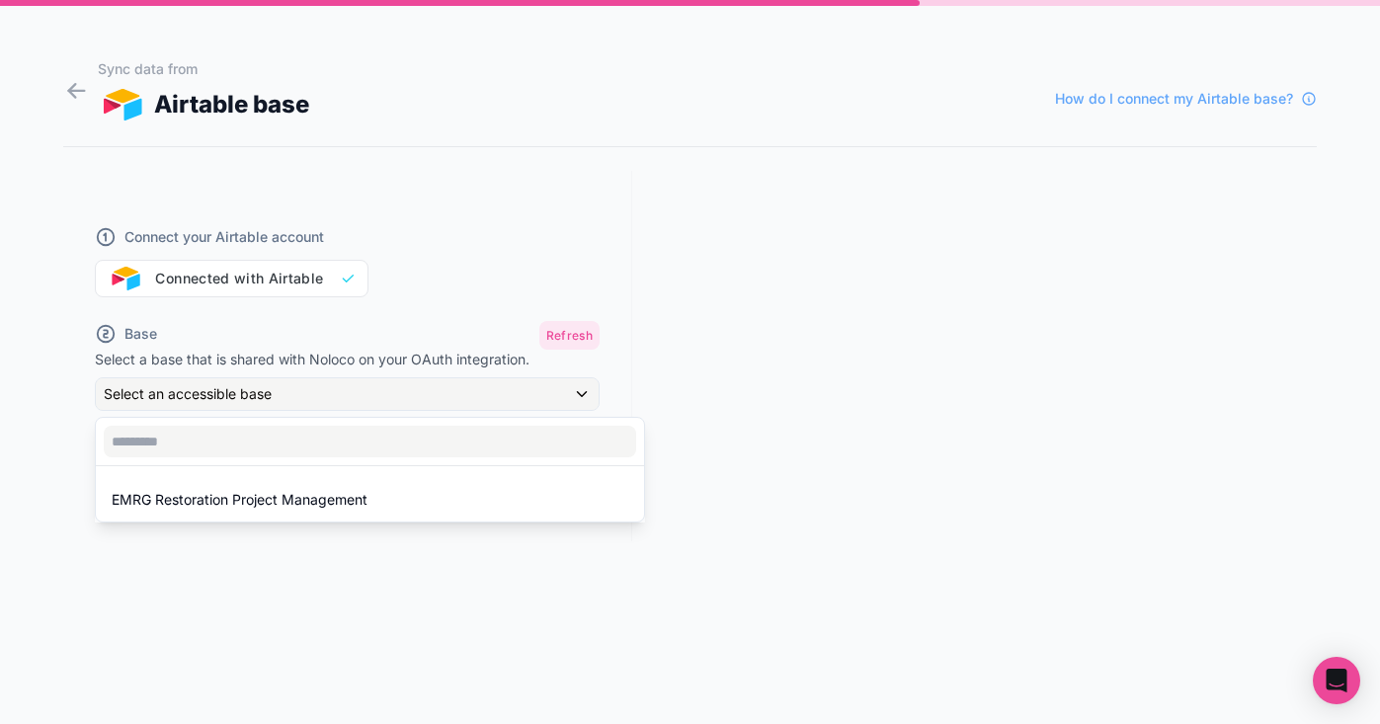
click at [556, 326] on div at bounding box center [690, 362] width 1380 height 724
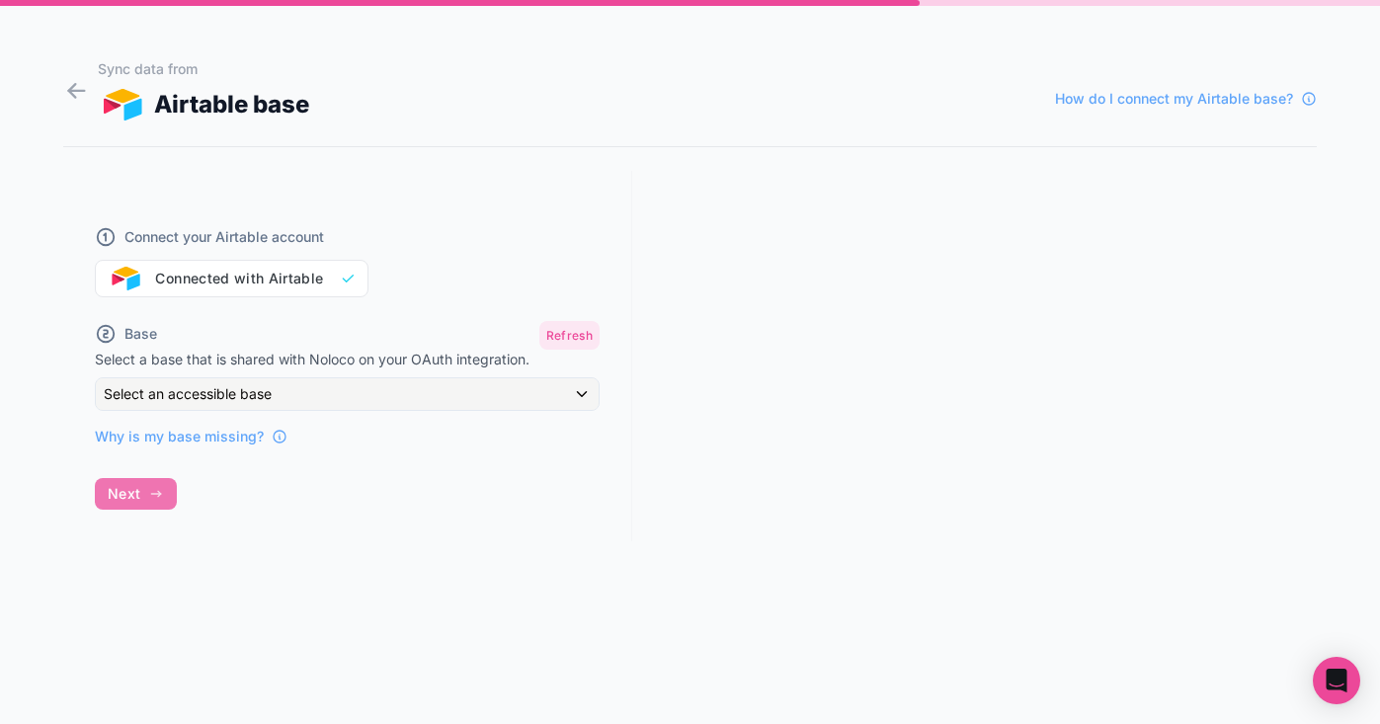
click at [561, 331] on button "Refresh" at bounding box center [569, 335] width 60 height 29
click at [332, 399] on div "Select an accessible base" at bounding box center [347, 394] width 503 height 32
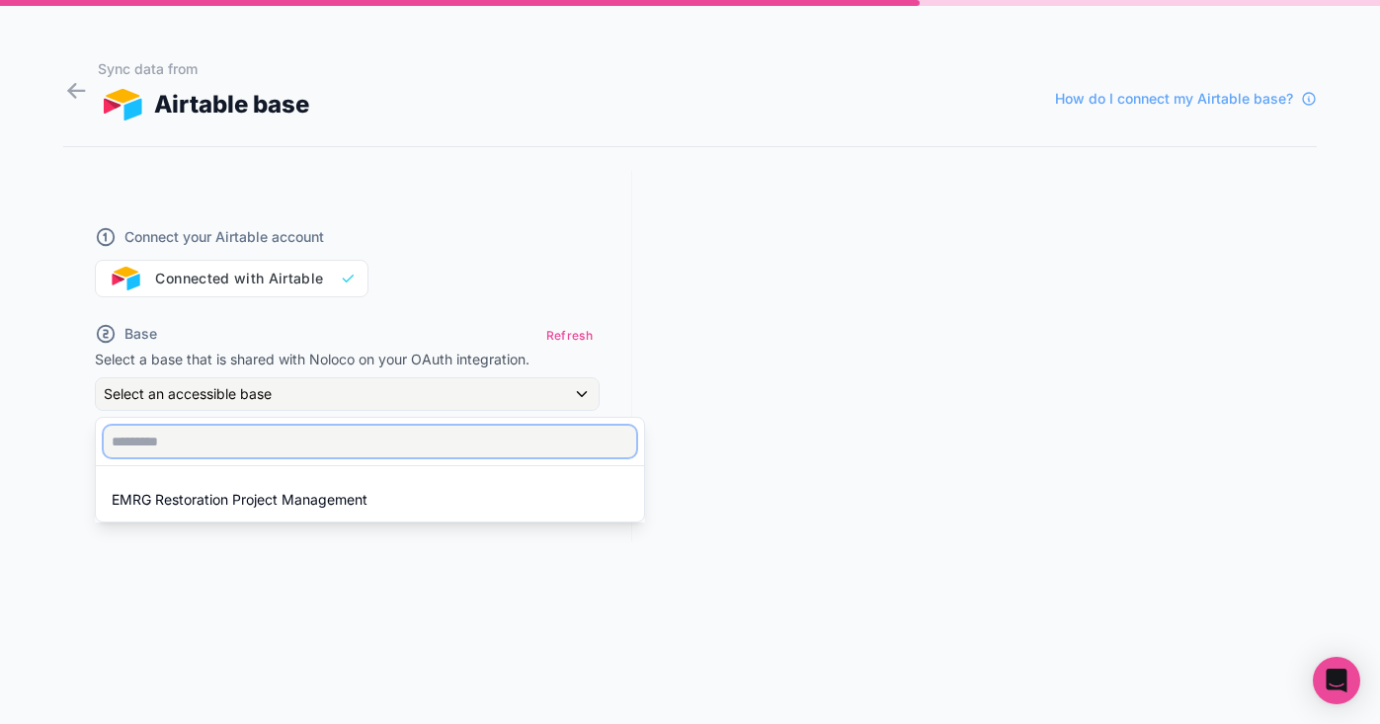
click at [269, 441] on input "text" at bounding box center [370, 442] width 532 height 32
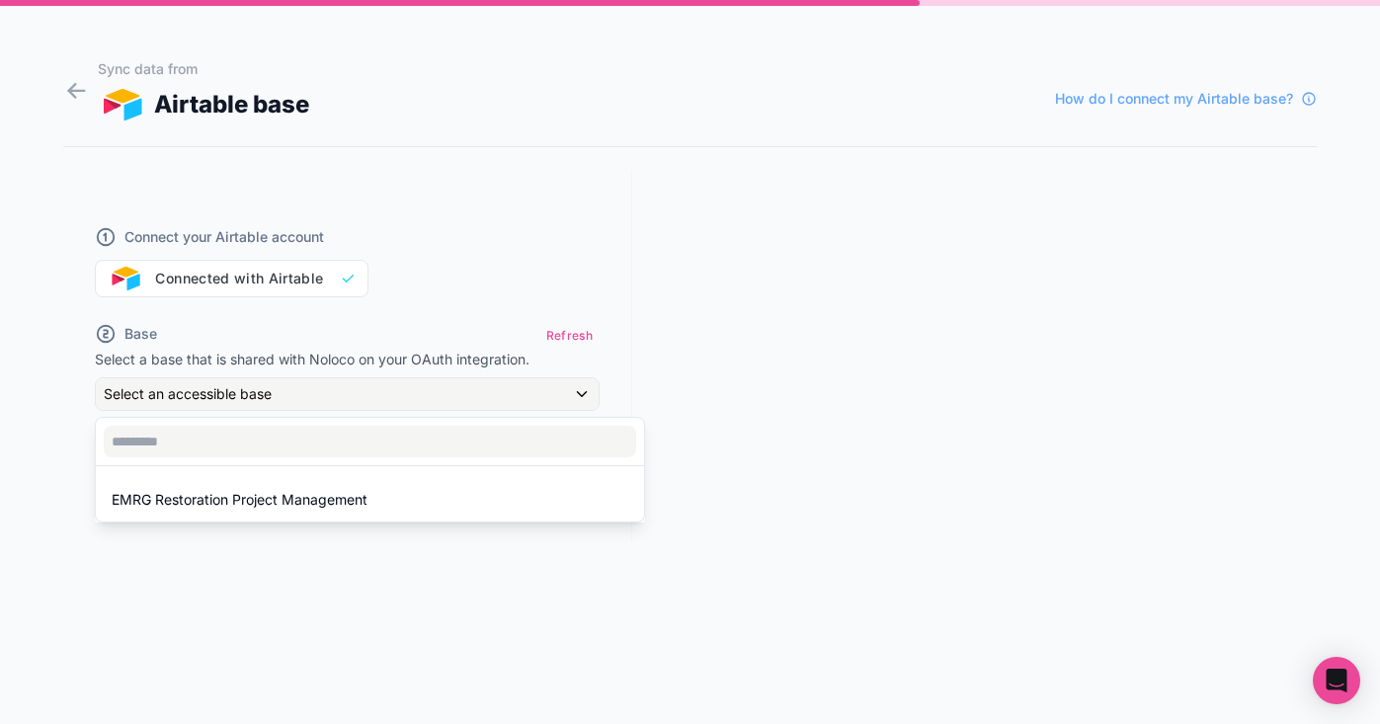
click at [573, 341] on div at bounding box center [690, 362] width 1380 height 724
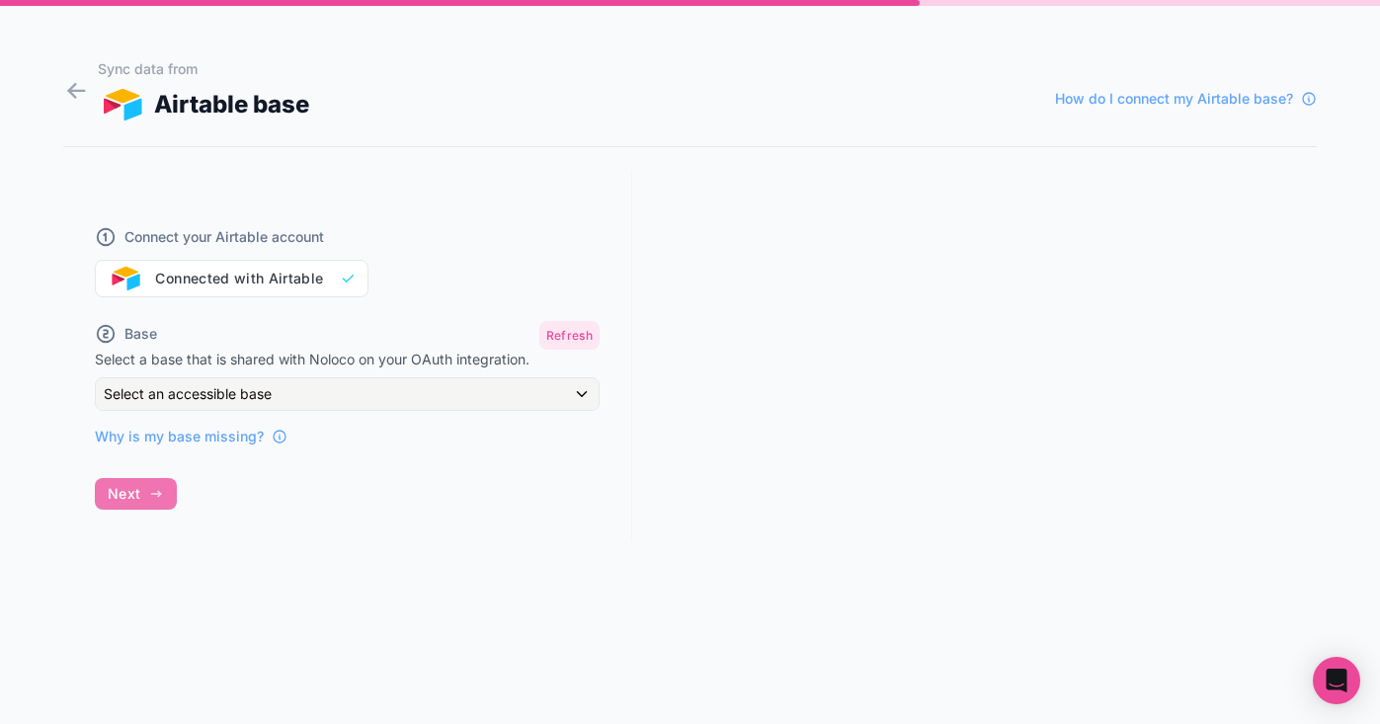
click at [575, 336] on button "Refresh" at bounding box center [569, 335] width 60 height 29
click at [313, 382] on div "Select an accessible base" at bounding box center [347, 394] width 503 height 32
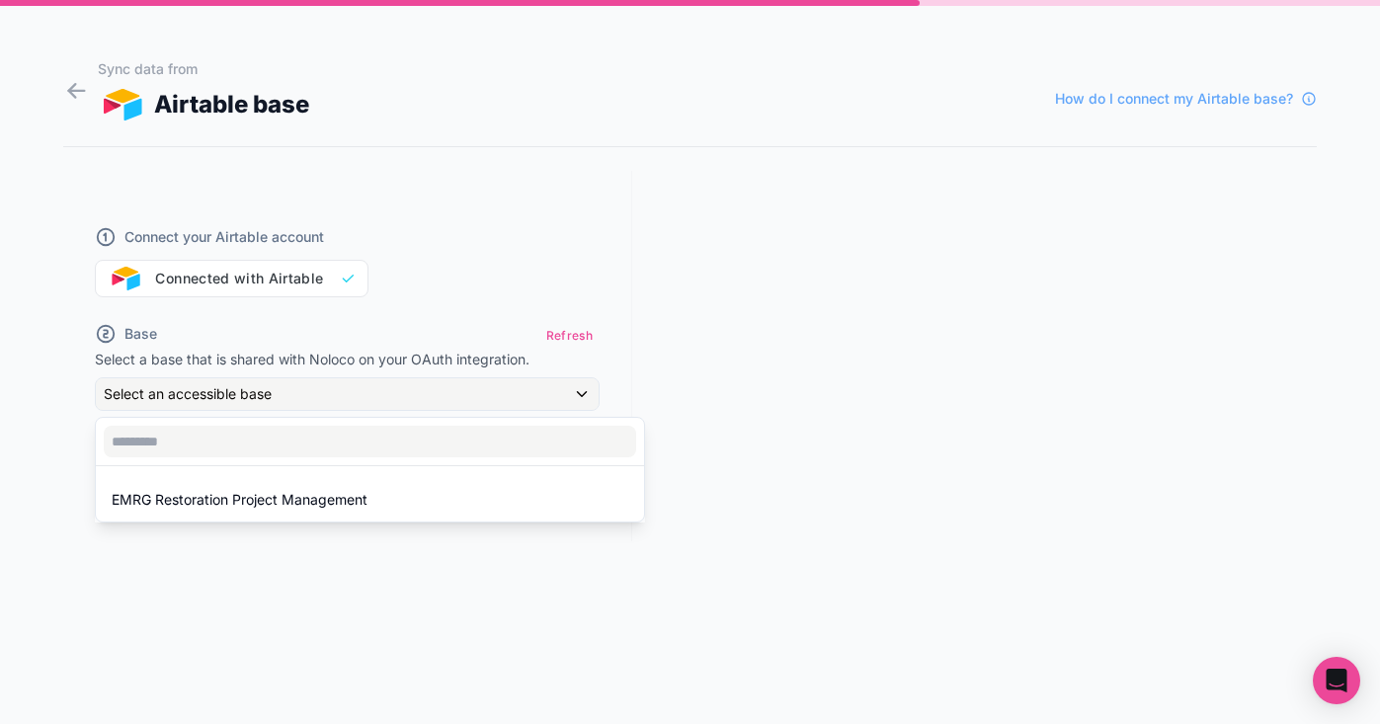
click at [706, 261] on div at bounding box center [690, 362] width 1380 height 724
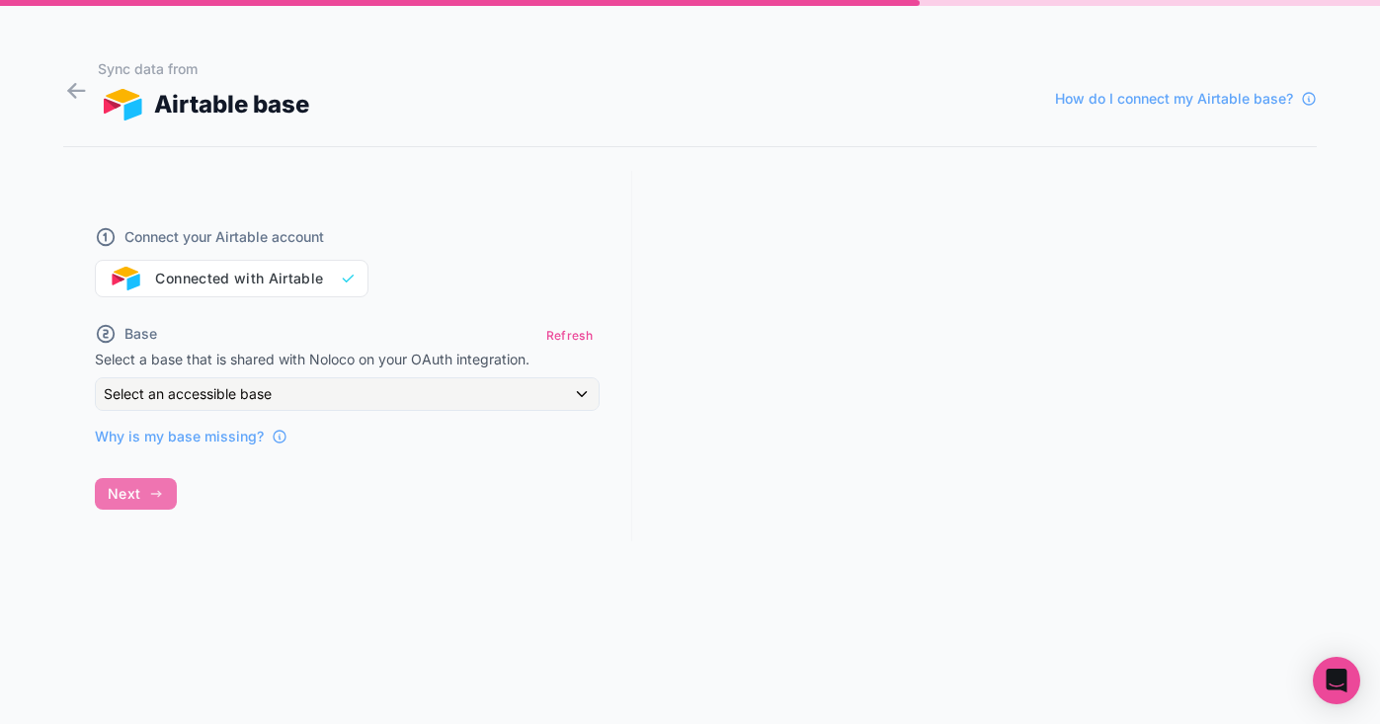
click at [444, 402] on div "Select an accessible base" at bounding box center [347, 394] width 503 height 32
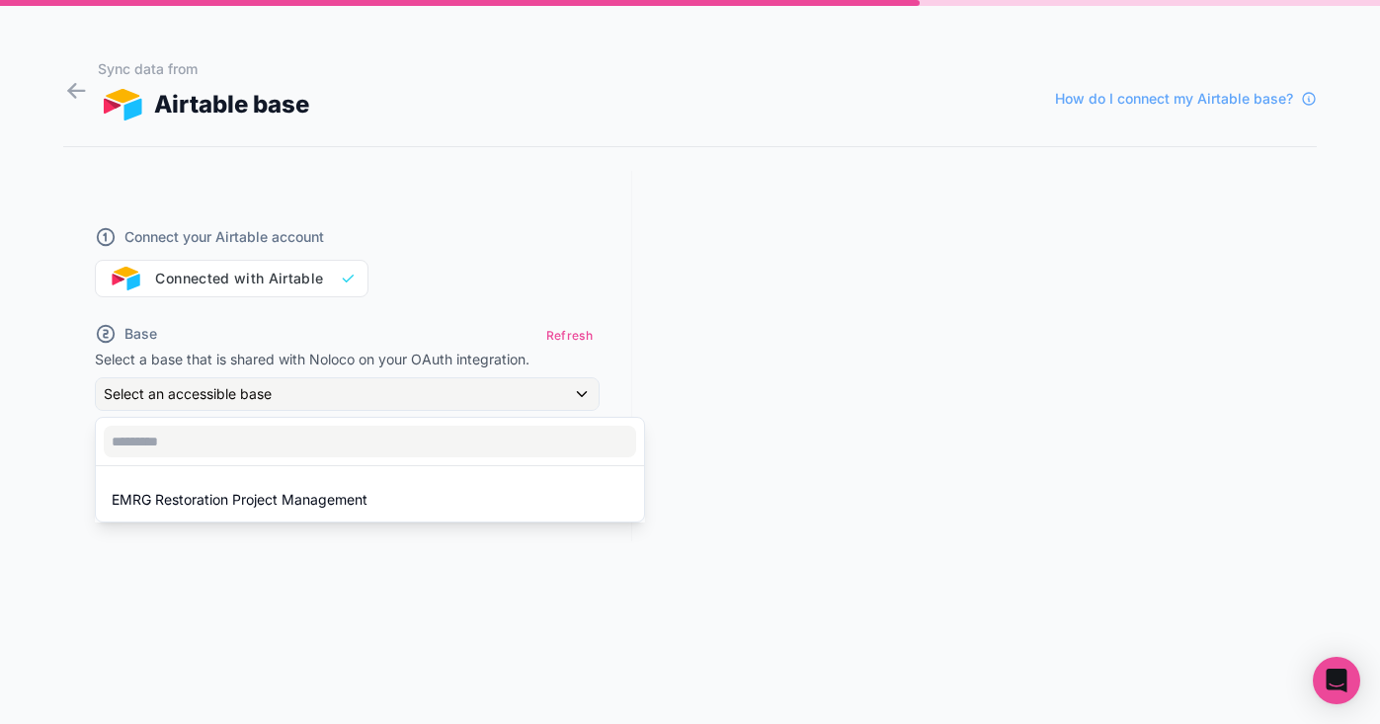
click at [77, 88] on div at bounding box center [690, 362] width 1380 height 724
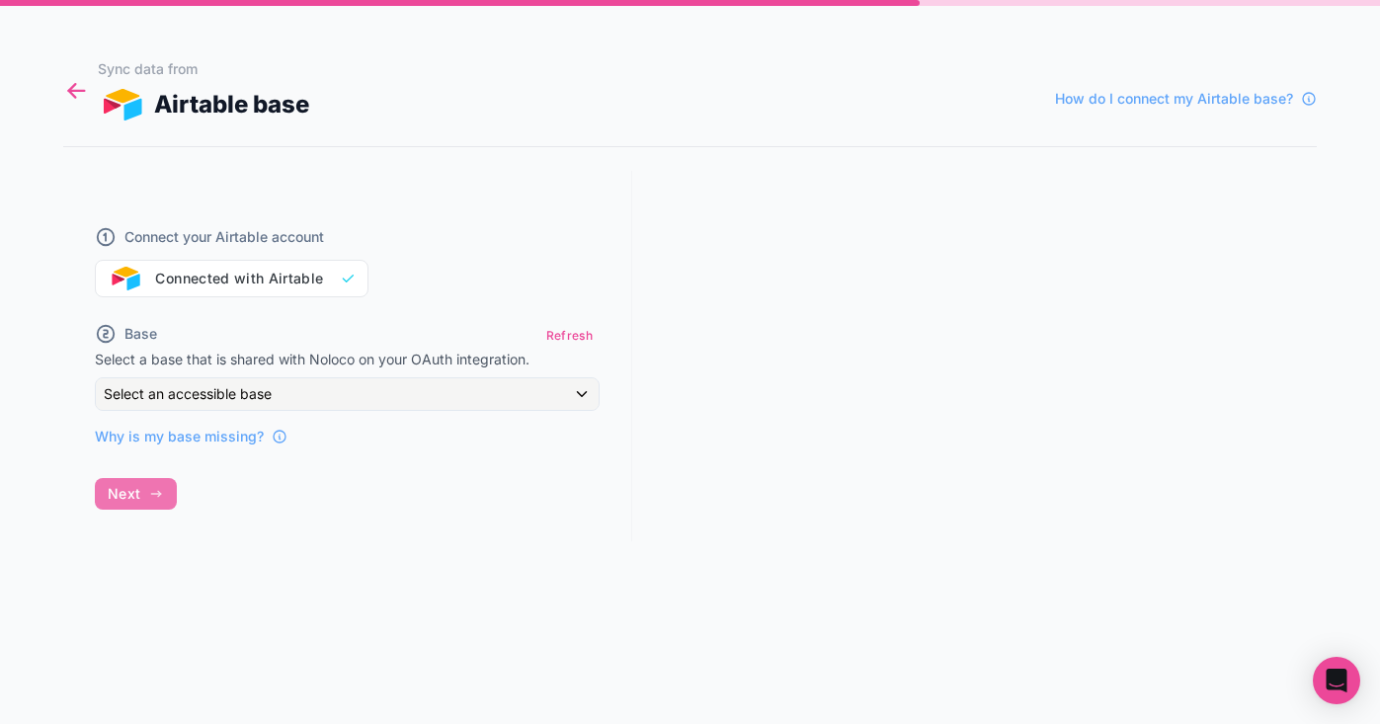
click at [75, 91] on icon at bounding box center [77, 91] width 16 height 0
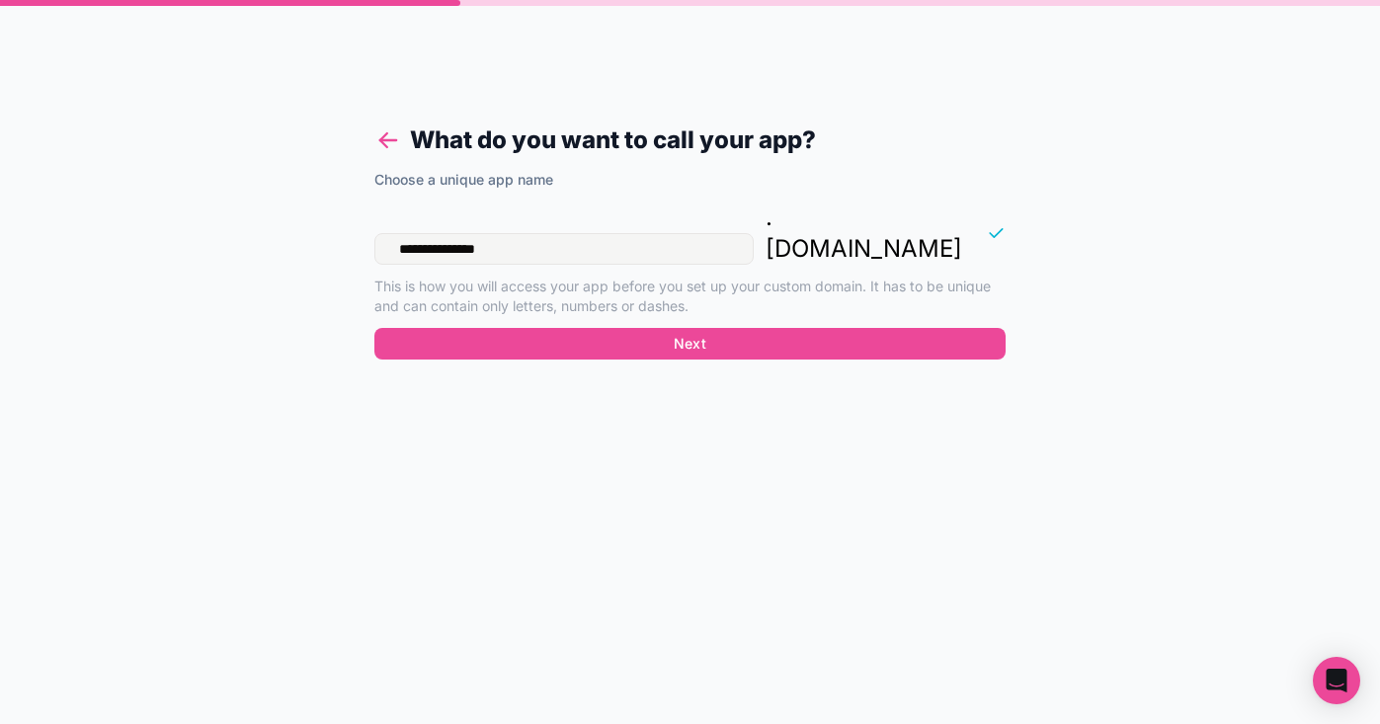
click at [384, 144] on icon at bounding box center [383, 143] width 7 height 7
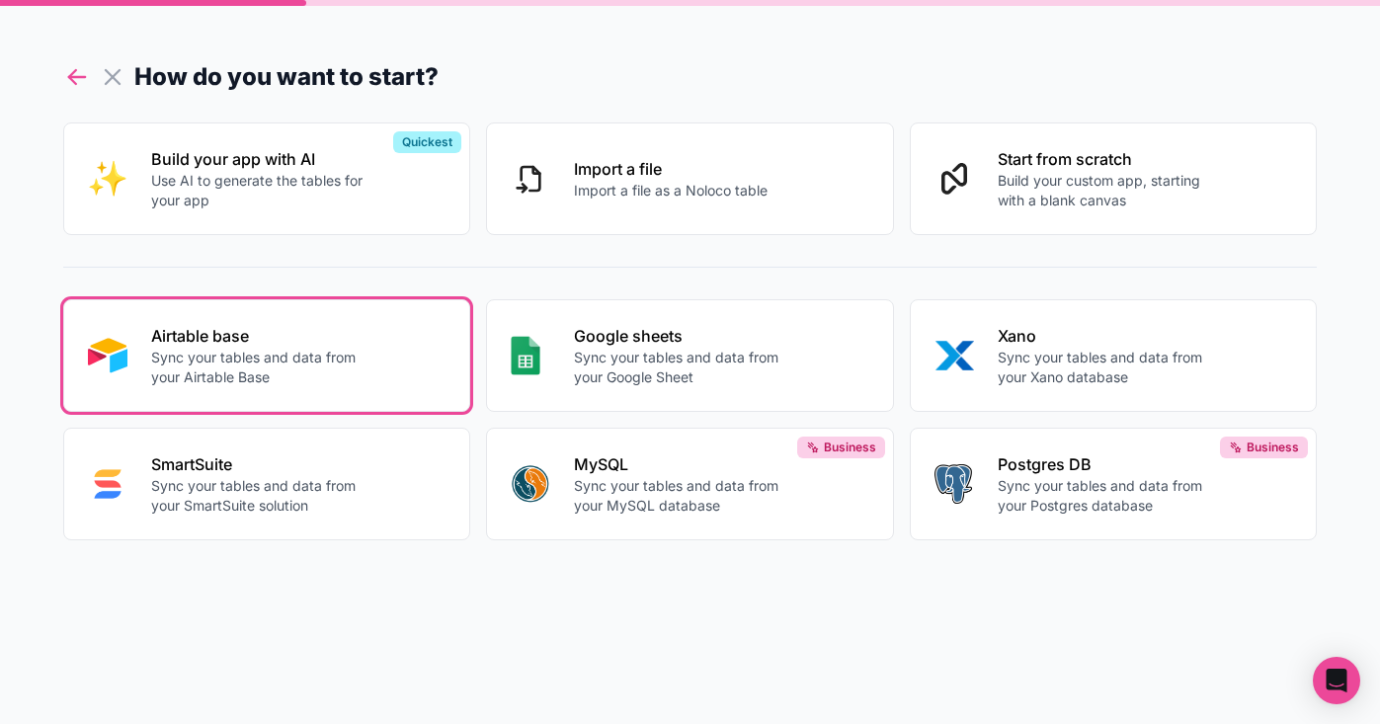
click at [72, 75] on icon at bounding box center [72, 73] width 7 height 7
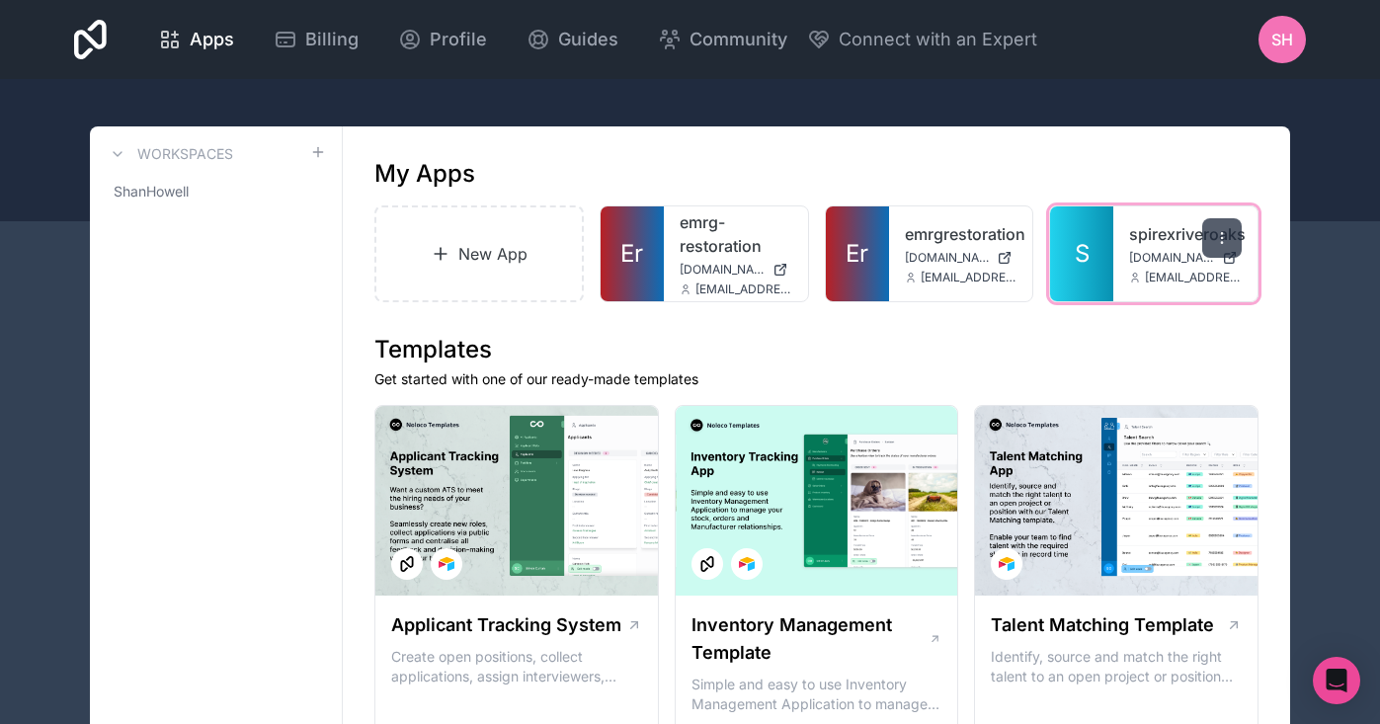
click at [1227, 235] on icon at bounding box center [1222, 238] width 16 height 16
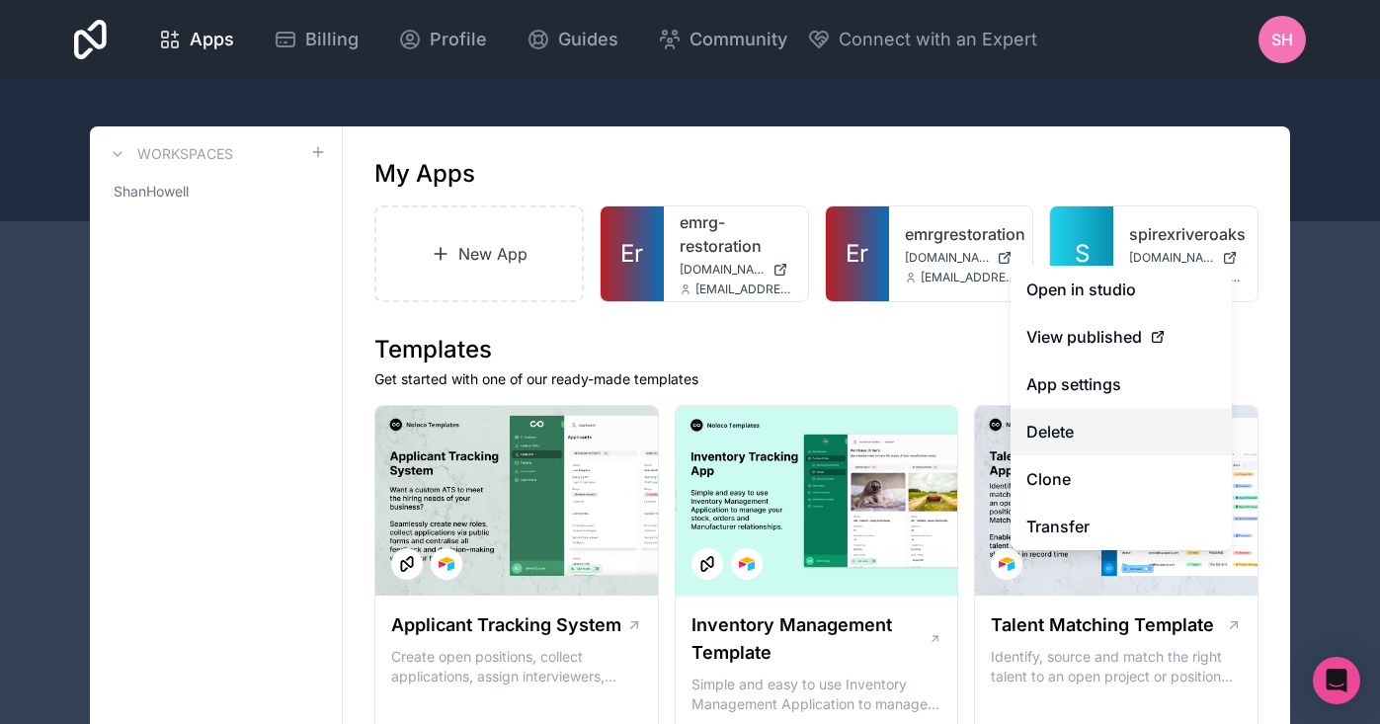
click at [1091, 429] on button "Delete" at bounding box center [1120, 431] width 221 height 47
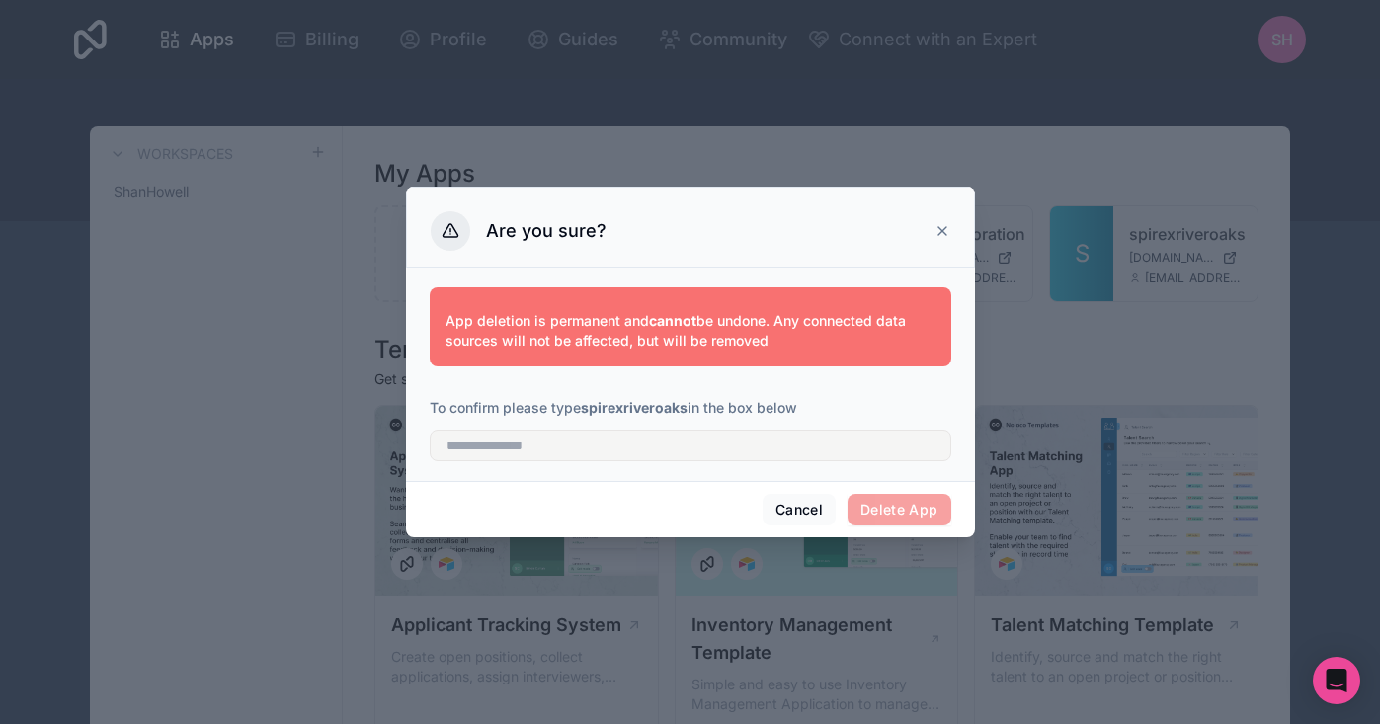
drag, startPoint x: 688, startPoint y: 411, endPoint x: 587, endPoint y: 413, distance: 101.7
click at [587, 413] on strong "spirexriveroaks" at bounding box center [634, 407] width 107 height 17
copy p "spirexriveroaks"
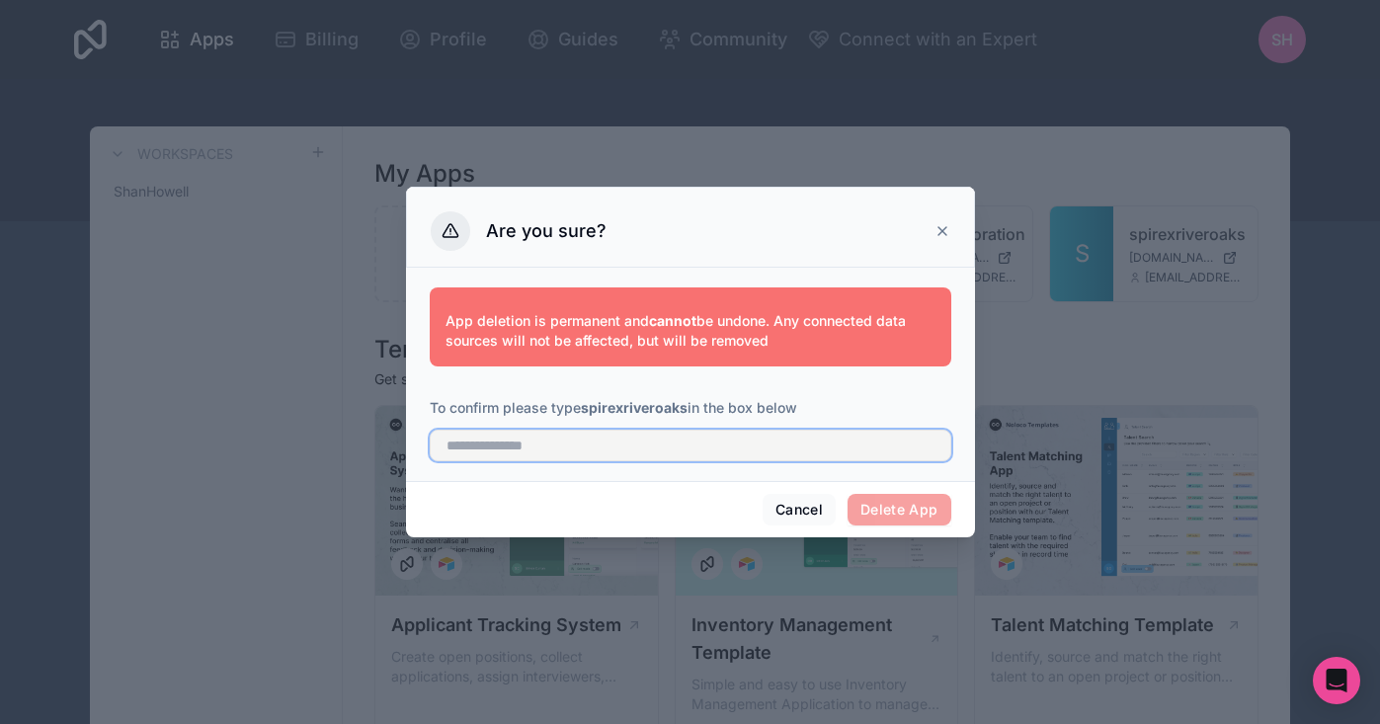
click at [615, 447] on input "text" at bounding box center [690, 446] width 521 height 32
paste input "**********"
type input "**********"
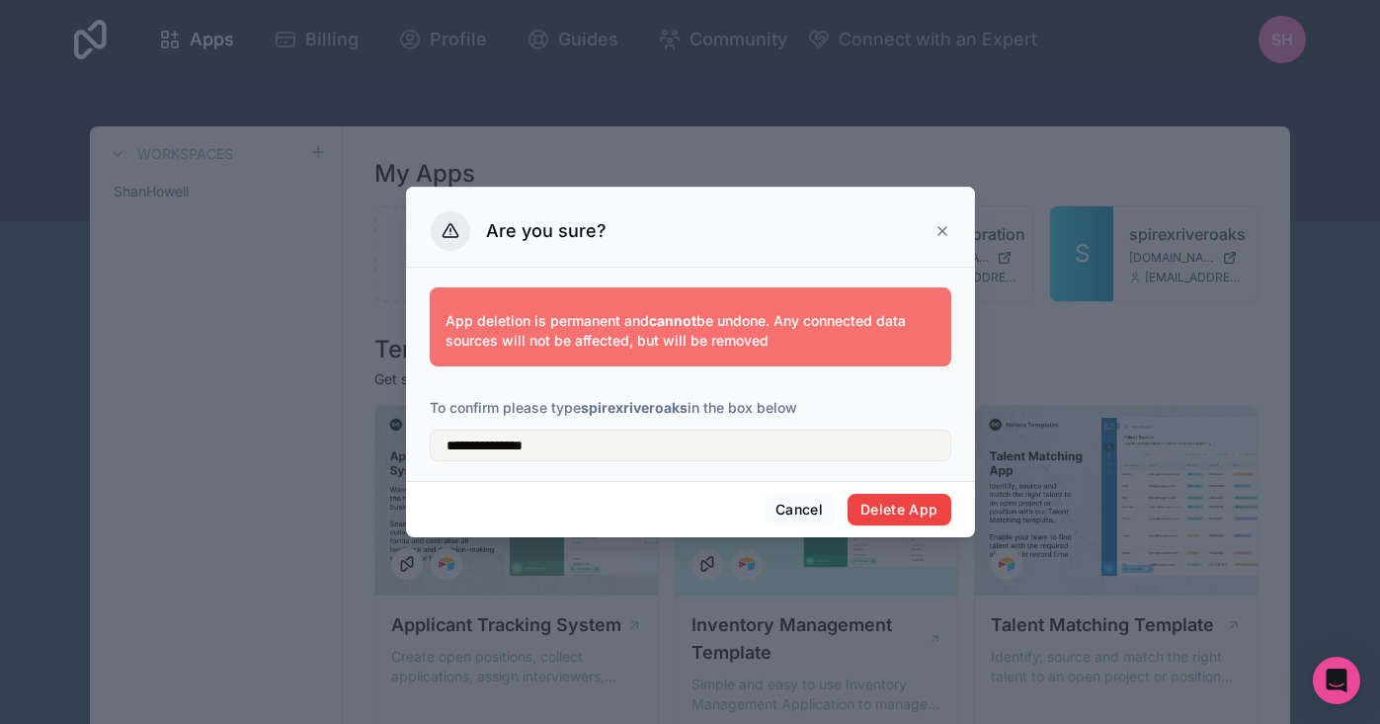
click at [926, 509] on button "Delete App" at bounding box center [899, 510] width 104 height 32
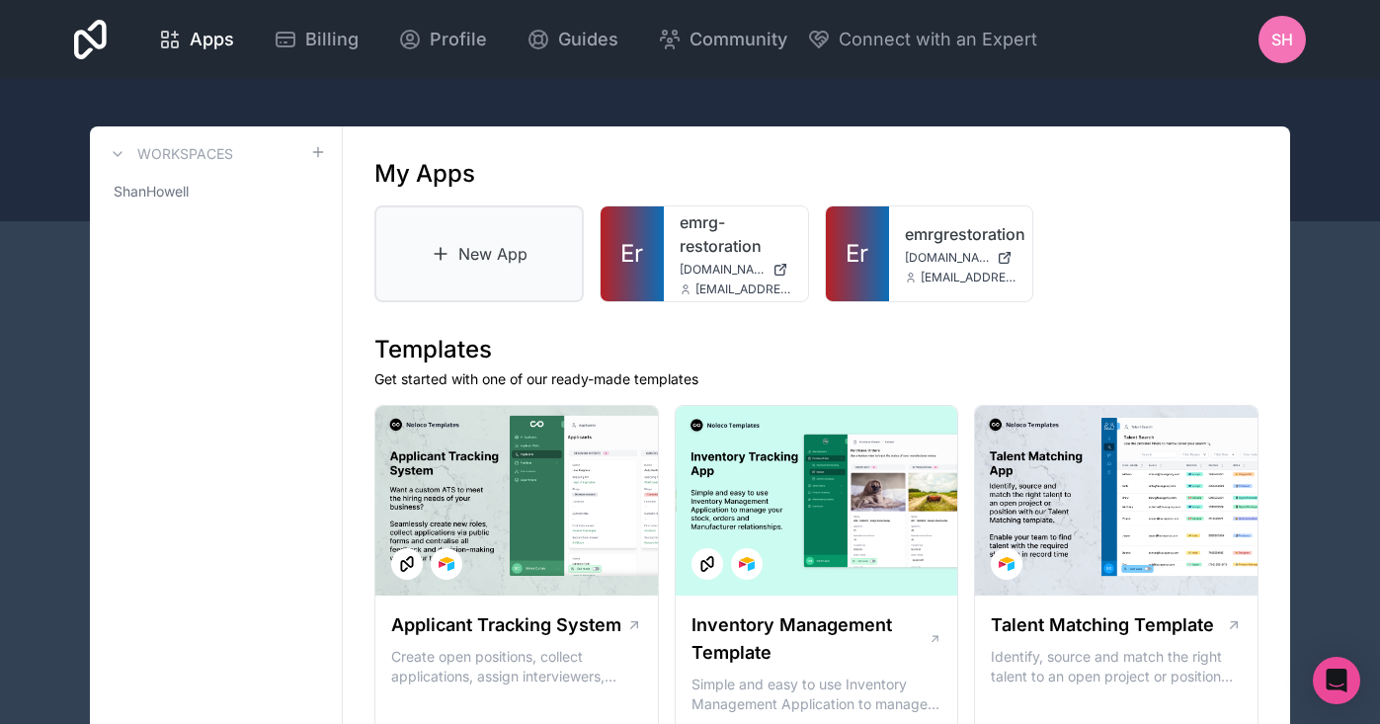
click at [478, 247] on link "New App" at bounding box center [478, 253] width 209 height 97
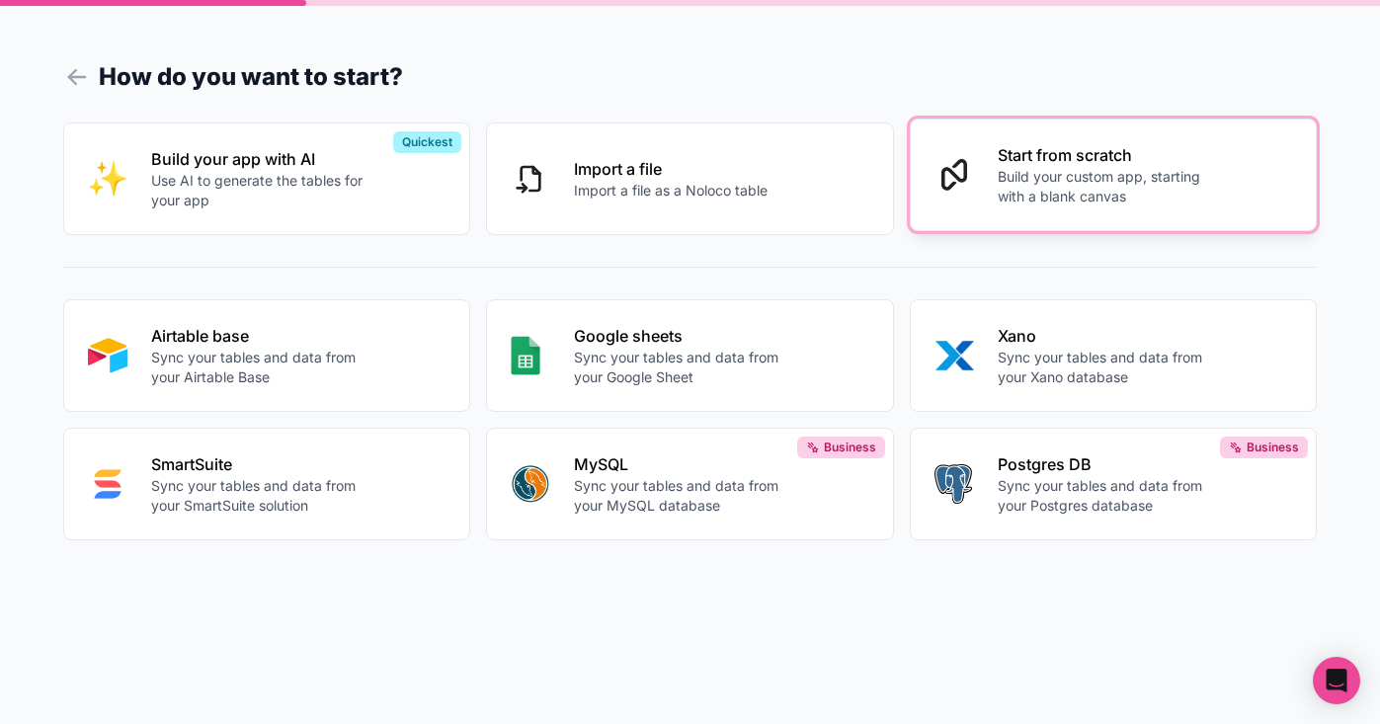
click at [1080, 195] on p "Build your custom app, starting with a blank canvas" at bounding box center [1104, 187] width 215 height 40
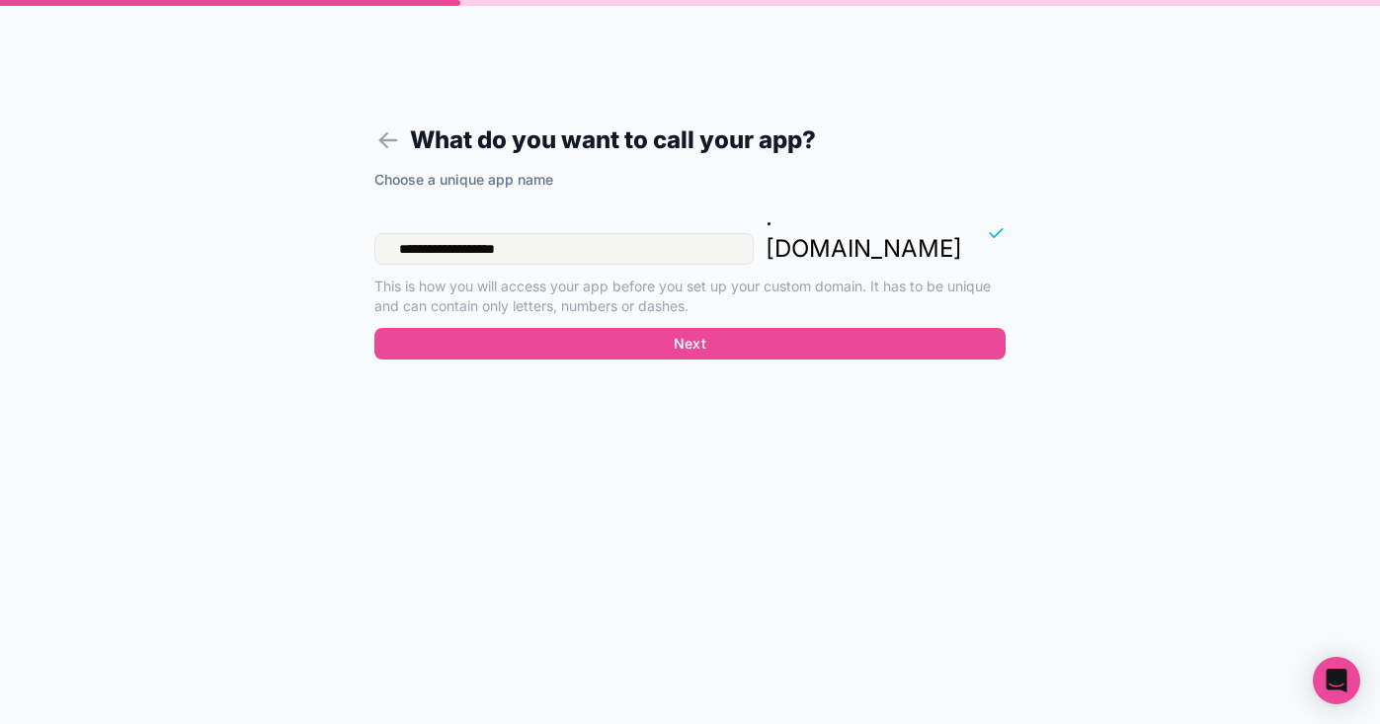
drag, startPoint x: 400, startPoint y: 205, endPoint x: 382, endPoint y: 203, distance: 17.9
click at [382, 233] on input "**********" at bounding box center [563, 249] width 379 height 32
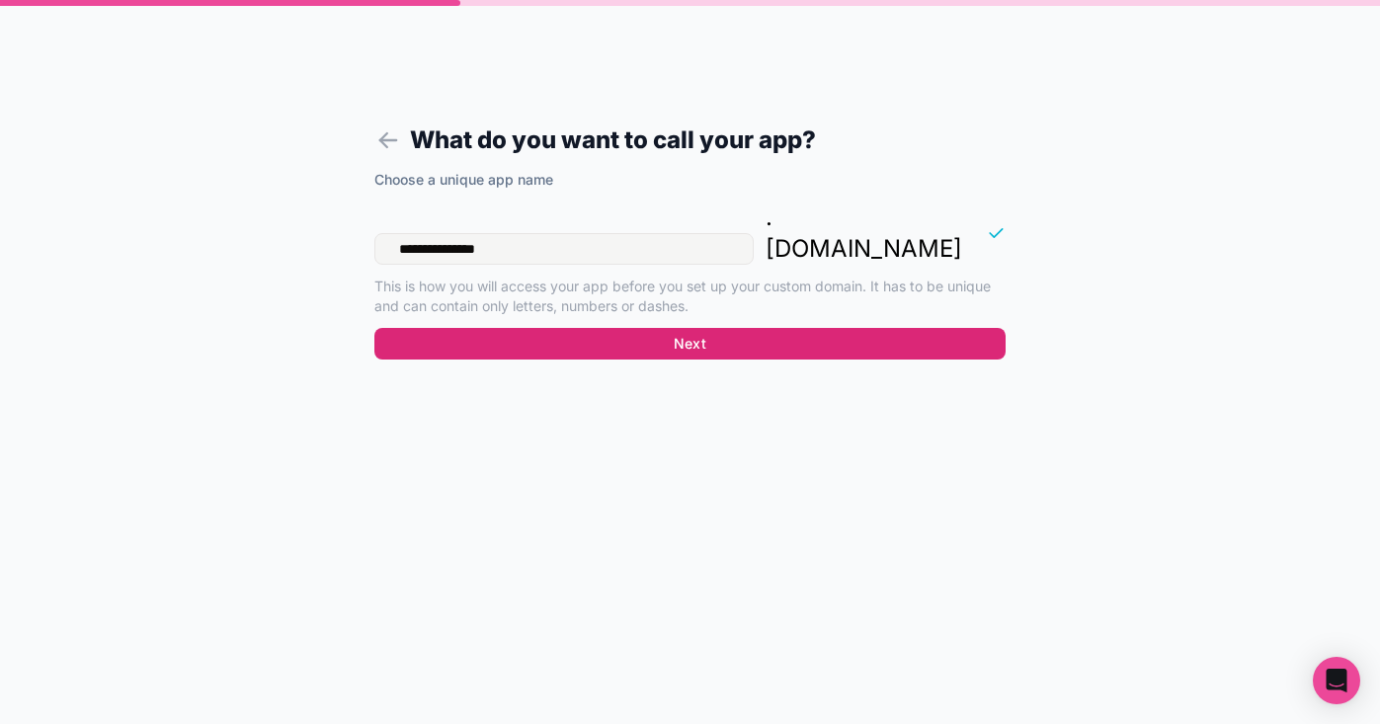
type input "**********"
click at [607, 328] on button "Next" at bounding box center [689, 344] width 631 height 32
